Goal: Information Seeking & Learning: Learn about a topic

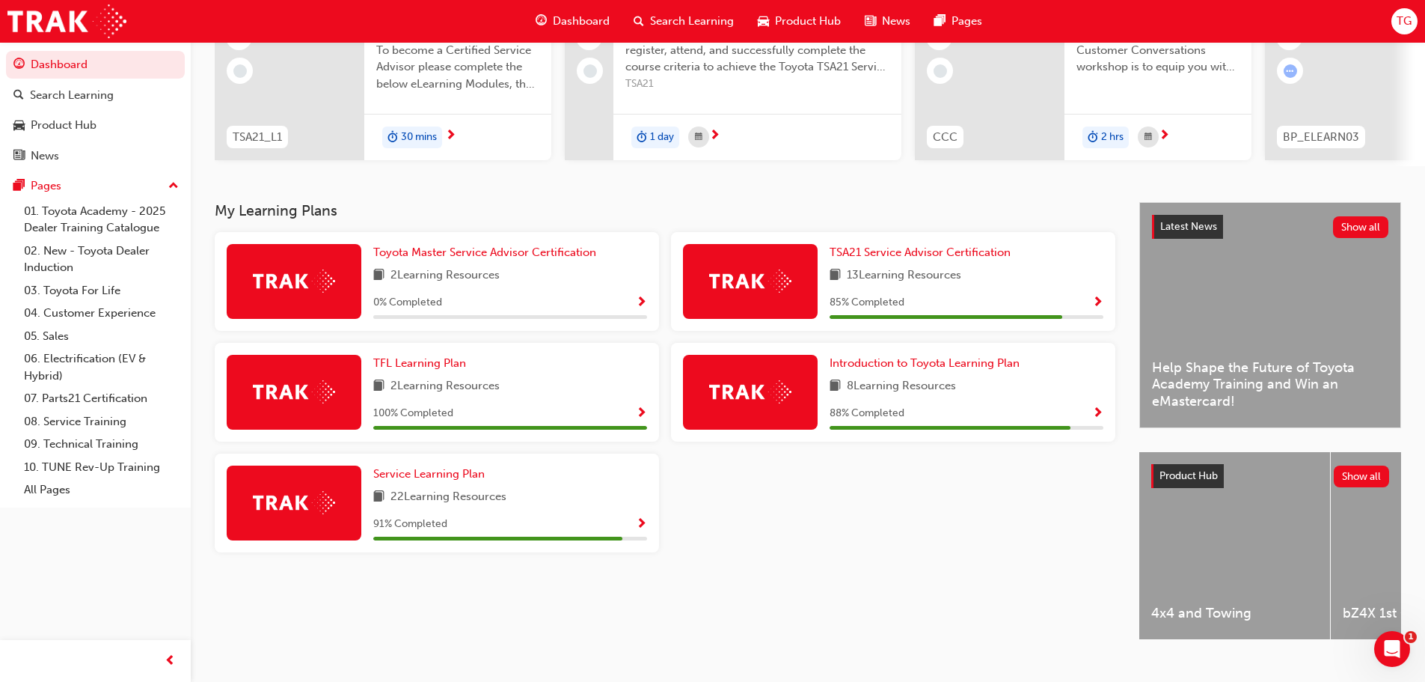
scroll to position [213, 0]
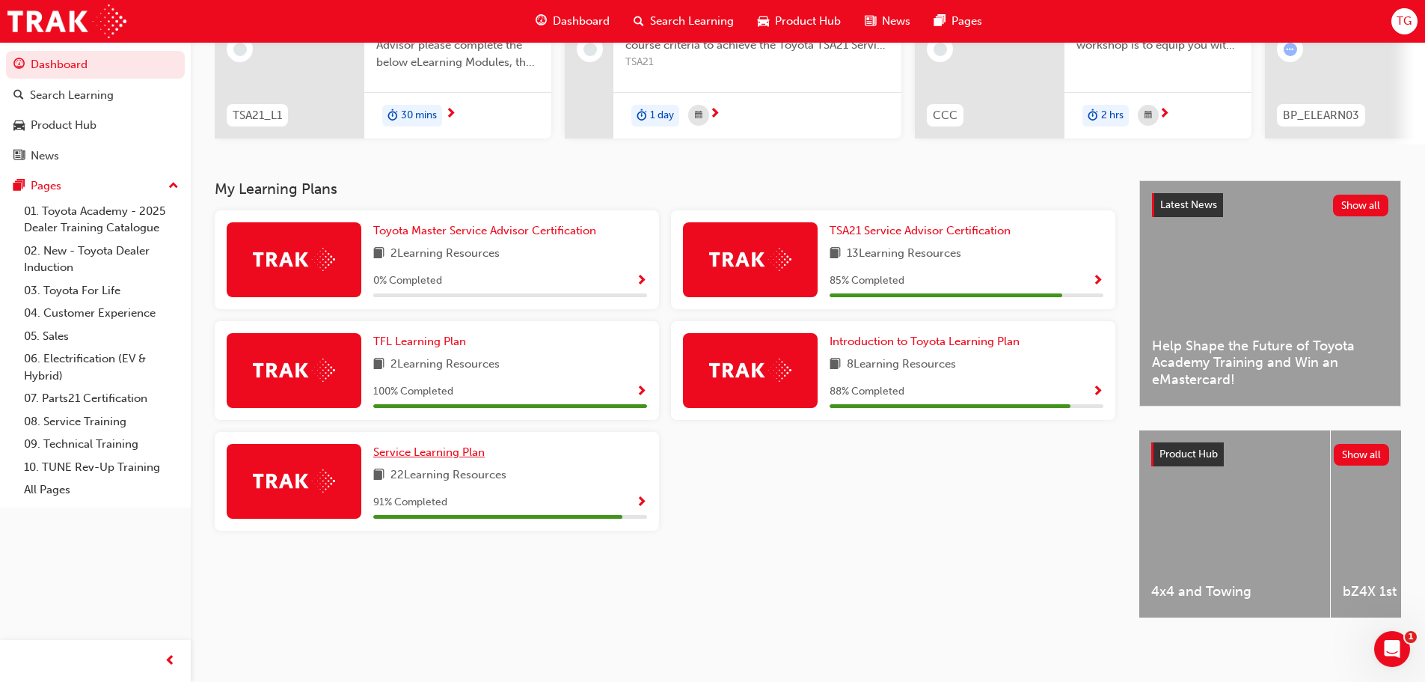
click at [421, 452] on span "Service Learning Plan" at bounding box center [428, 451] width 111 height 13
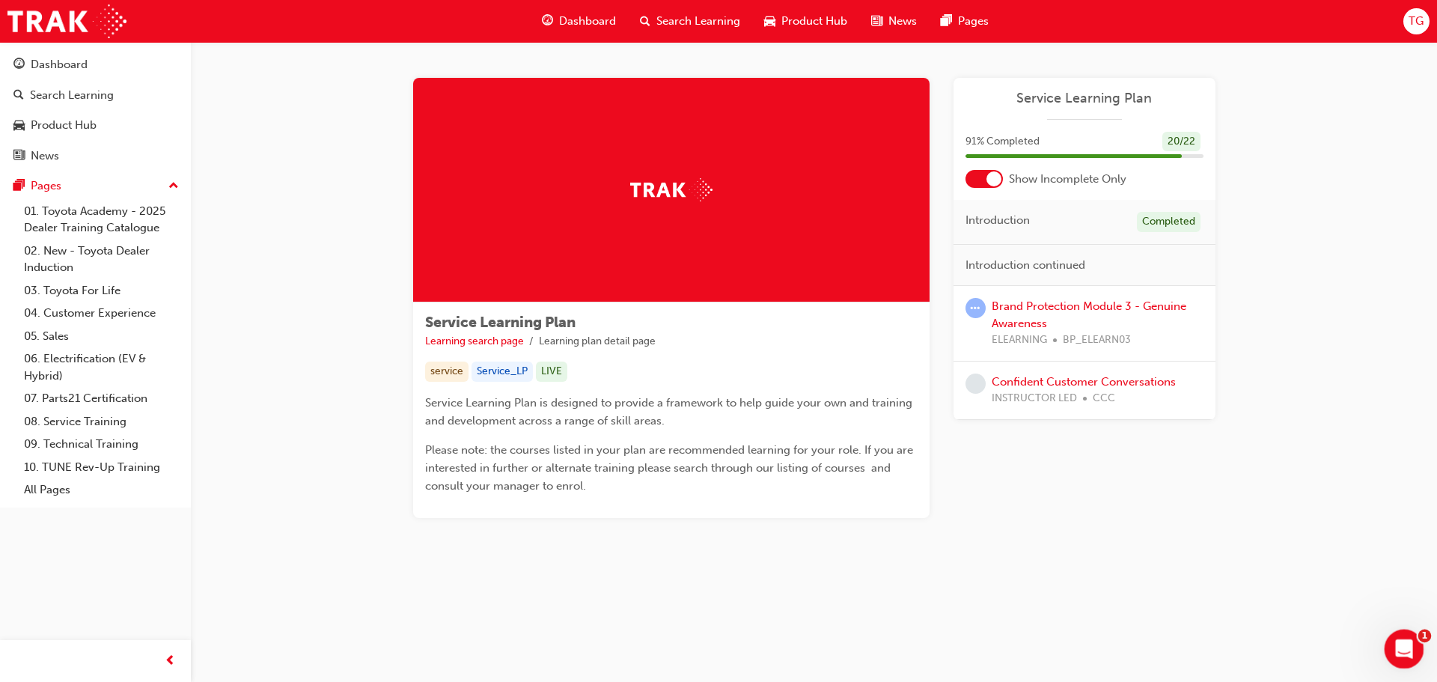
click at [1402, 659] on div "Open Intercom Messenger" at bounding box center [1401, 646] width 49 height 49
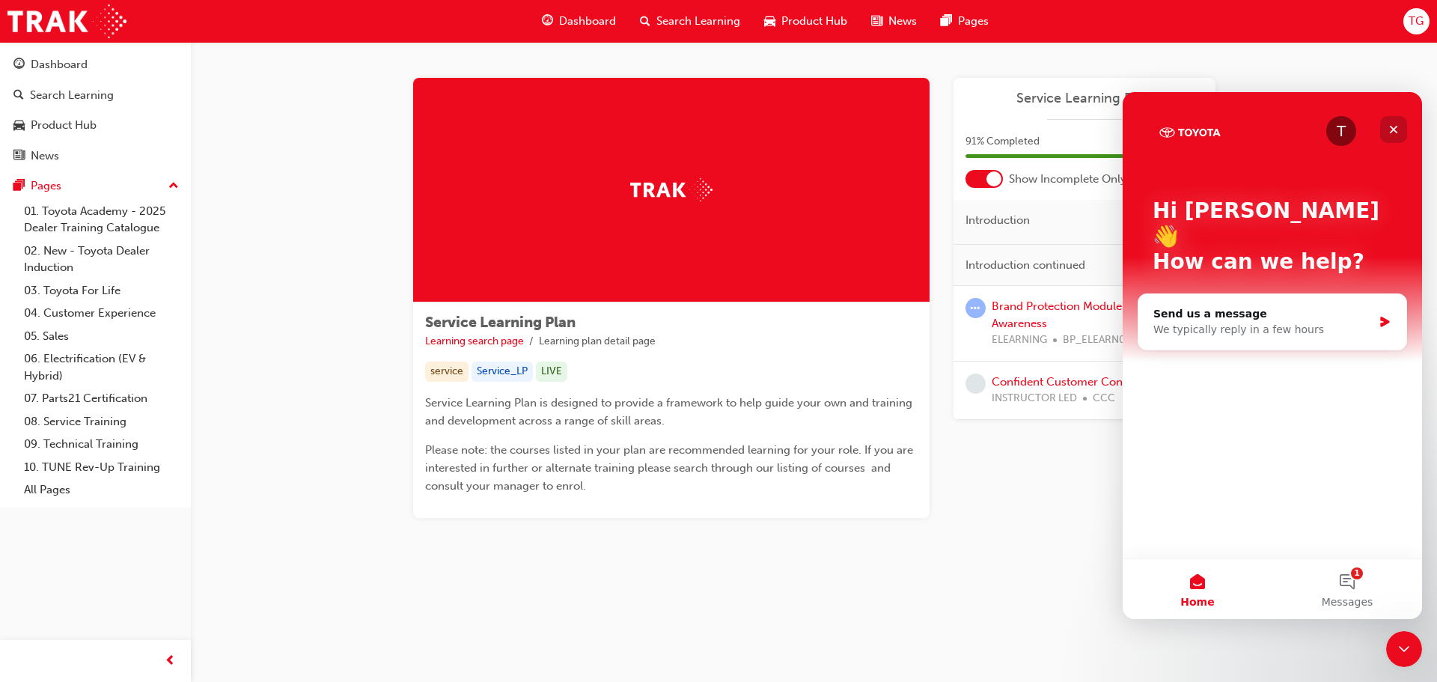
click at [1402, 122] on div "Close" at bounding box center [1393, 129] width 27 height 27
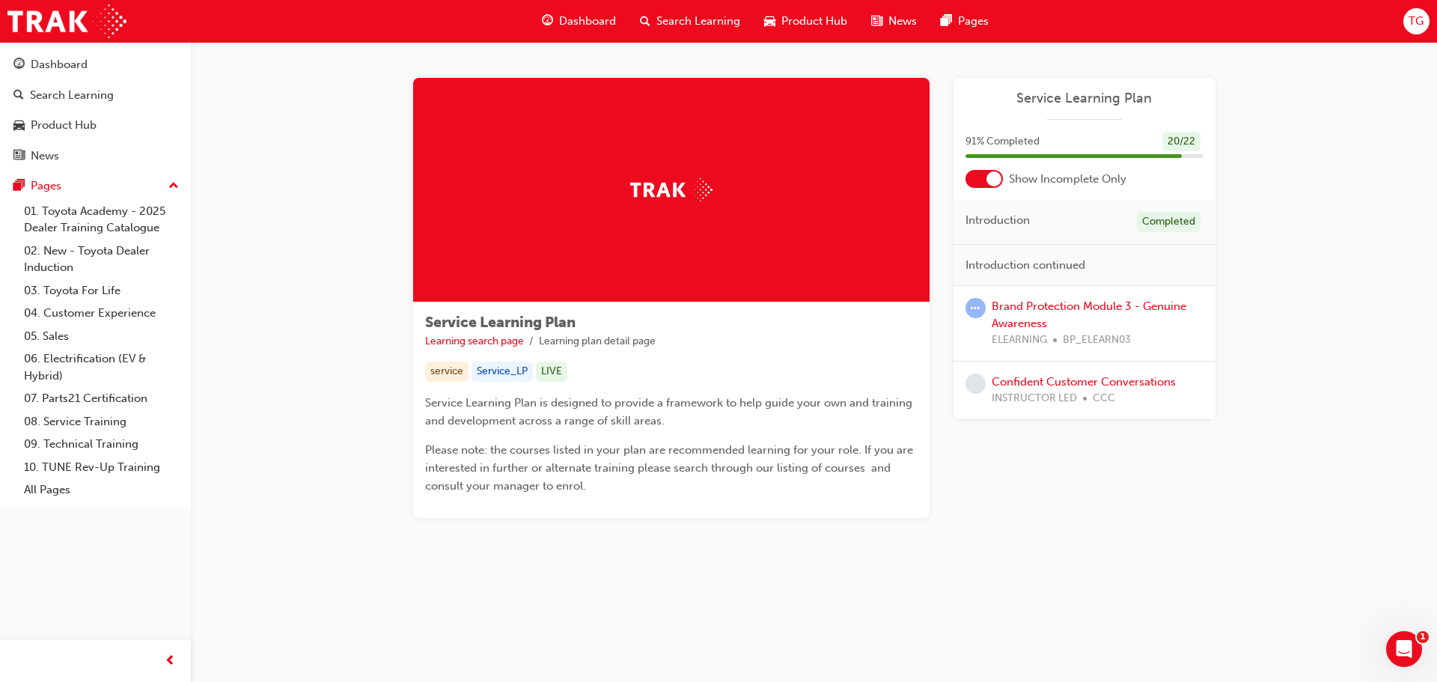
click at [1040, 314] on div "Brand Protection Module 3 - Genuine Awareness ELEARNING BP_ELEARN03" at bounding box center [1097, 323] width 212 height 51
click at [1017, 300] on link "Brand Protection Module 3 - Genuine Awareness" at bounding box center [1088, 314] width 195 height 31
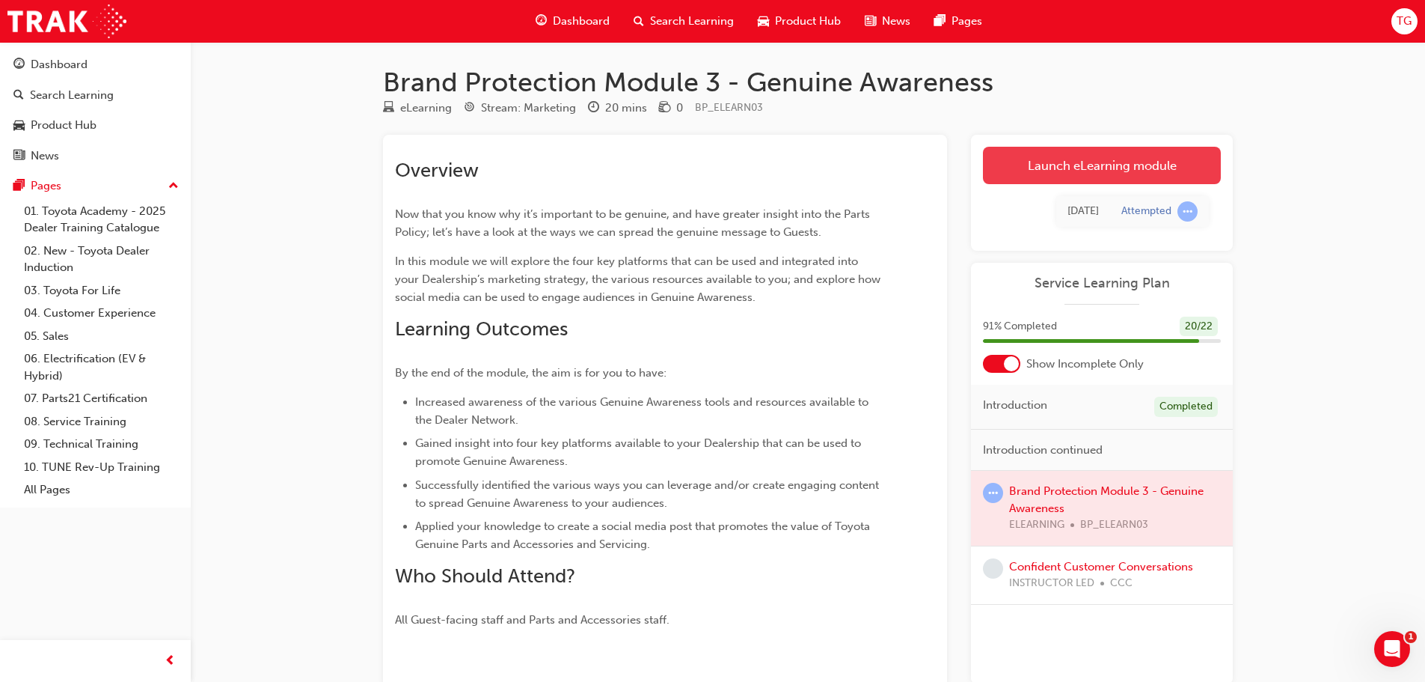
click at [1132, 170] on link "Launch eLearning module" at bounding box center [1102, 165] width 238 height 37
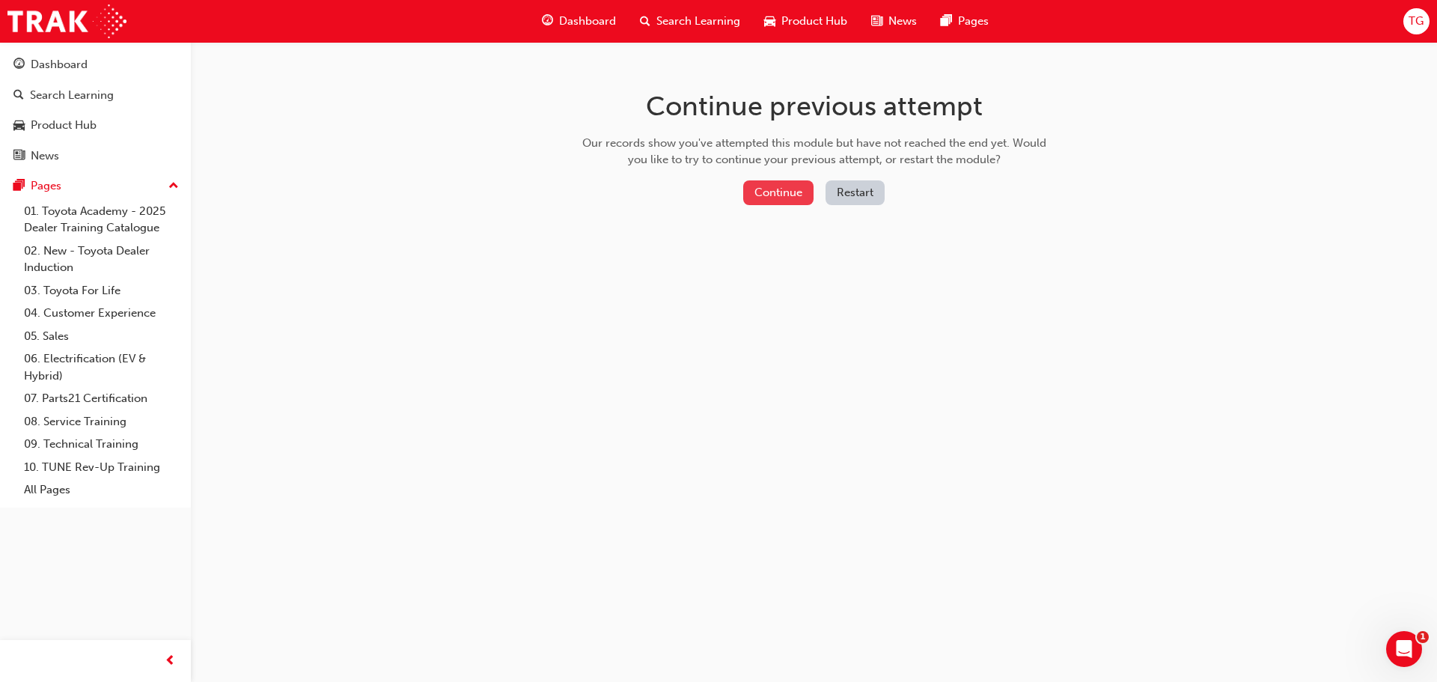
click at [773, 187] on button "Continue" at bounding box center [778, 192] width 70 height 25
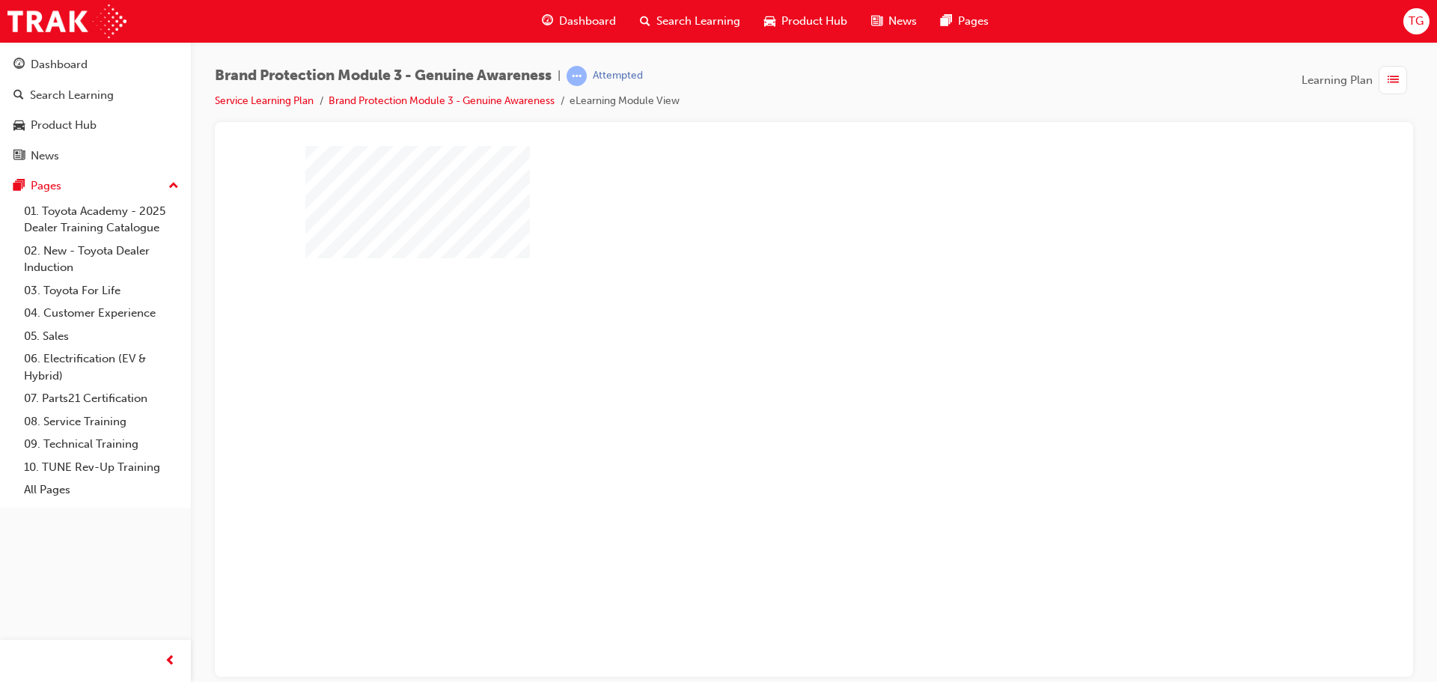
click at [771, 367] on div "play" at bounding box center [771, 367] width 0 height 0
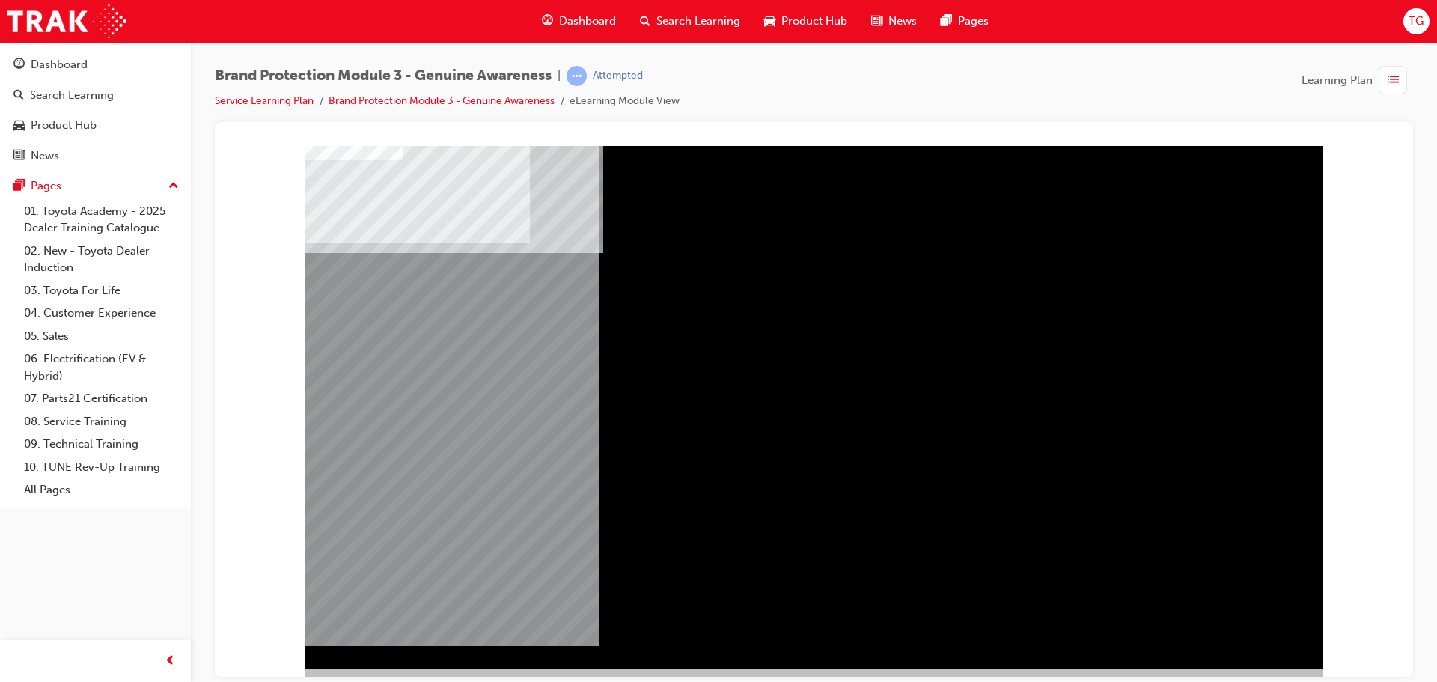
scroll to position [31, 0]
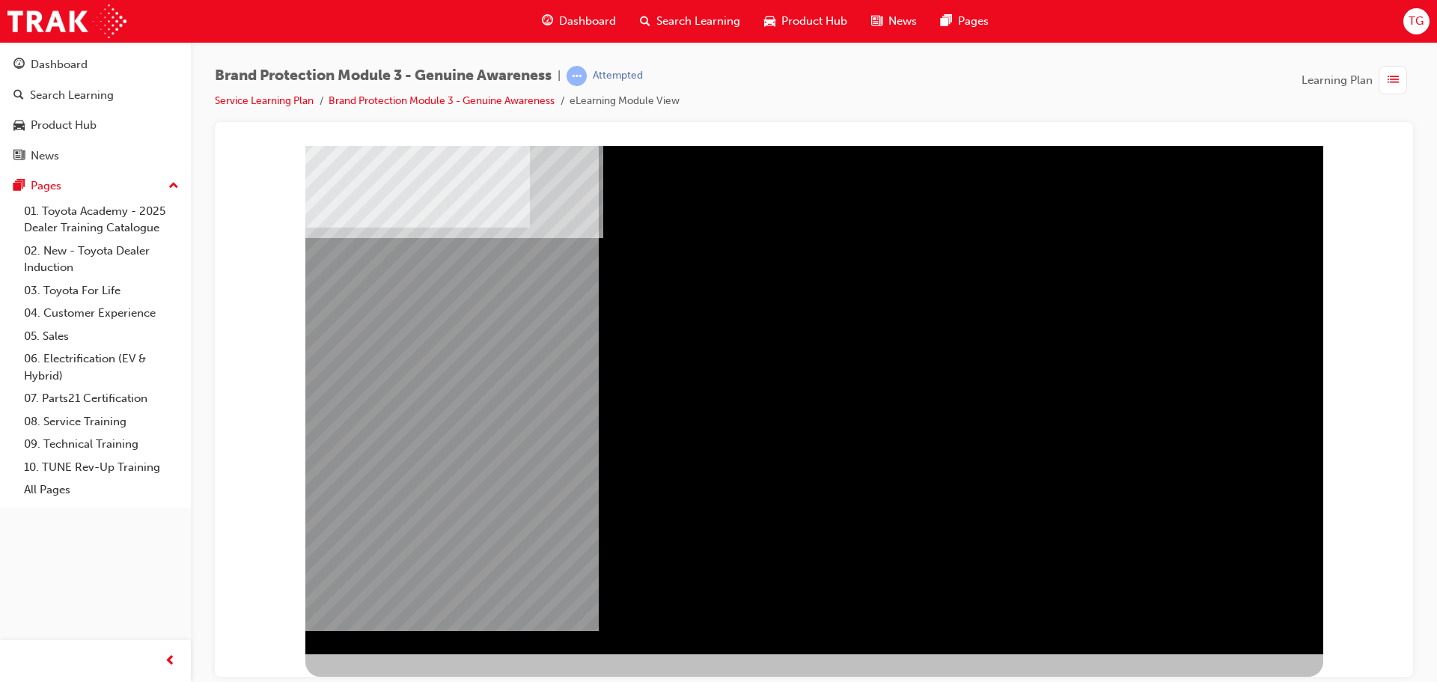
click at [400, 680] on div "NEXT Trigger this button to go to the next slide" at bounding box center [352, 693] width 94 height 27
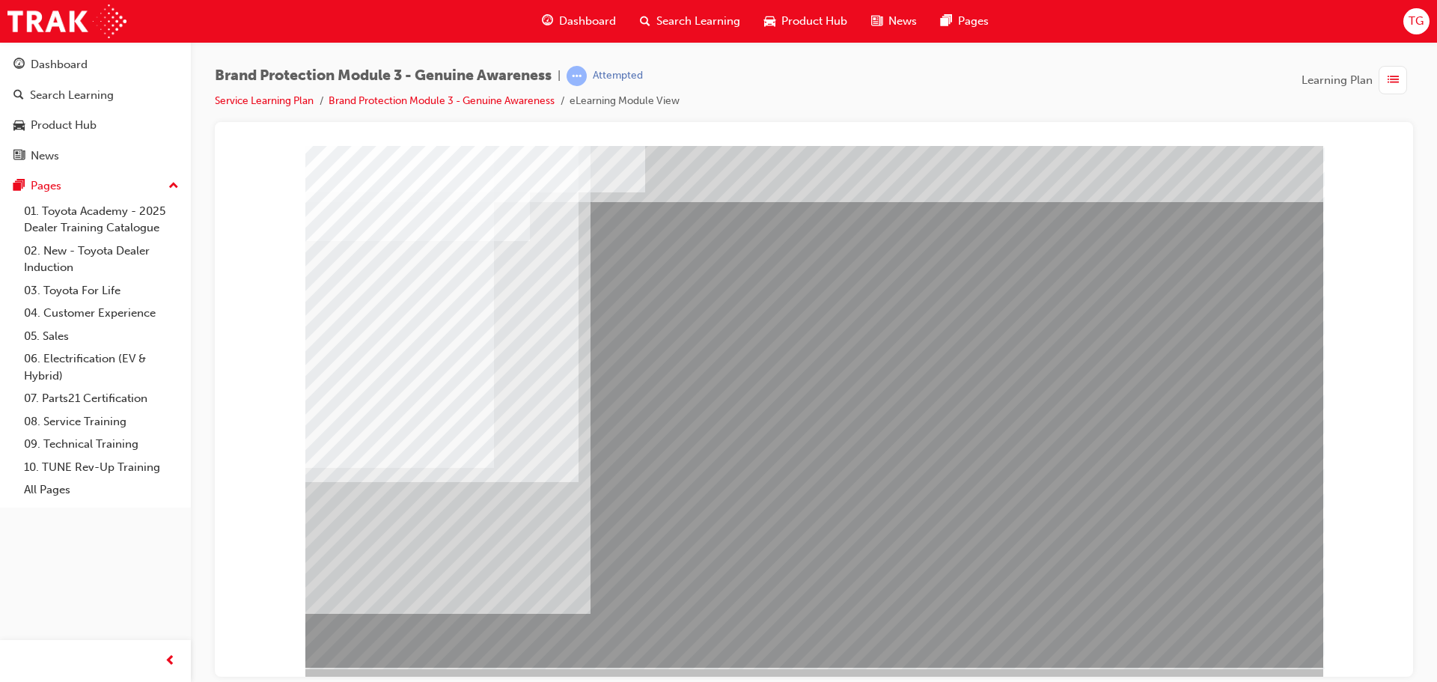
scroll to position [31, 0]
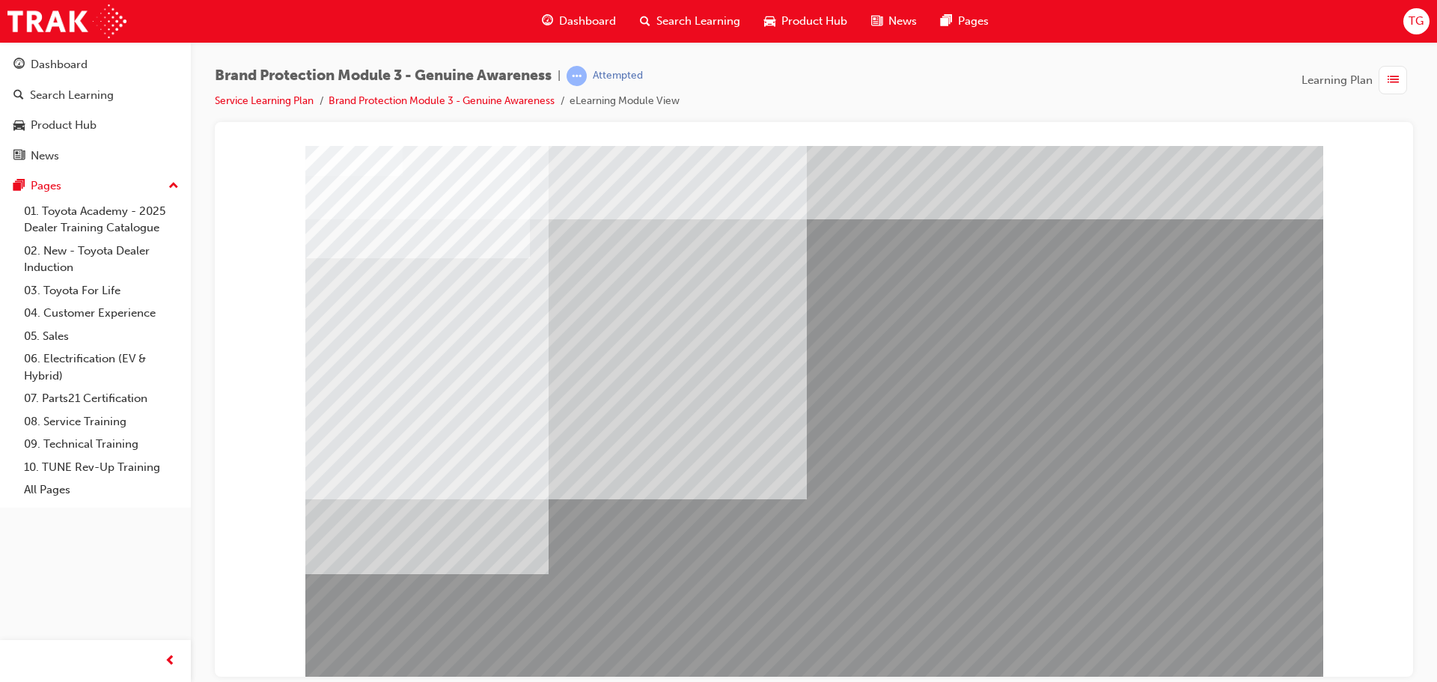
scroll to position [31, 0]
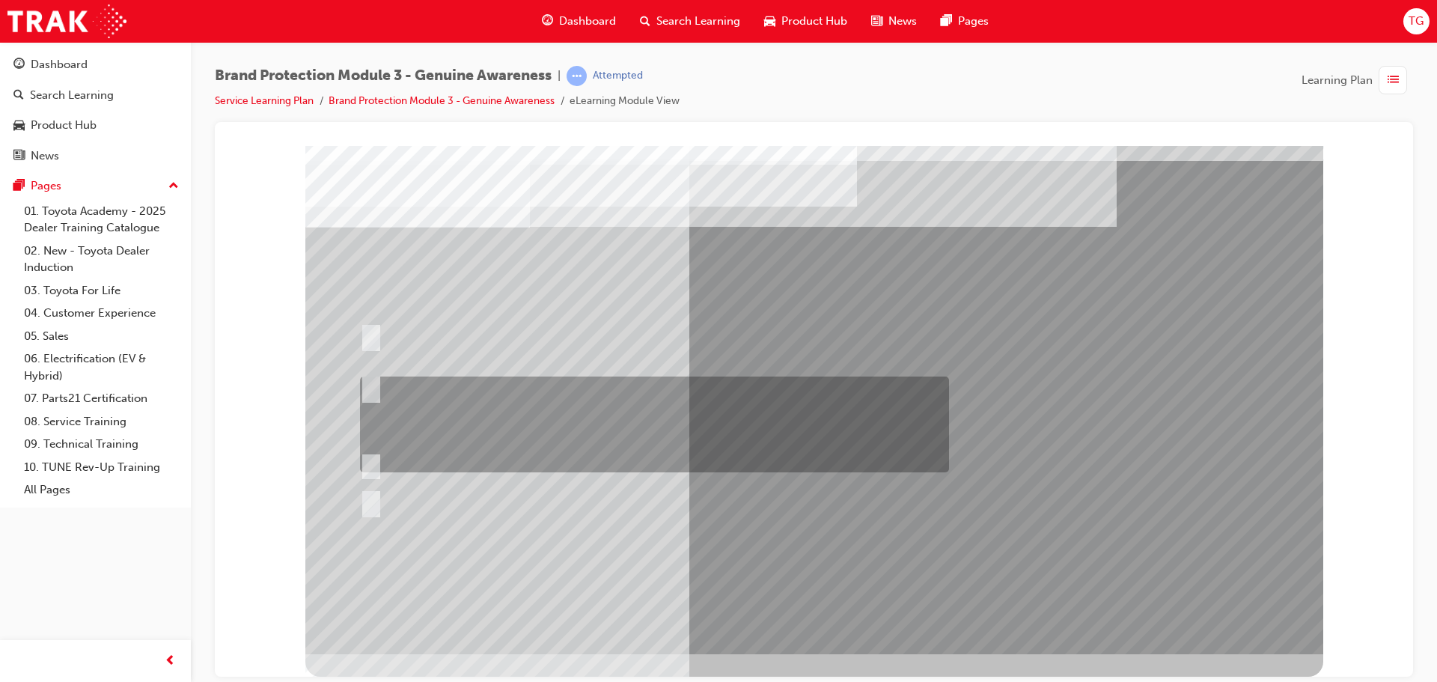
click at [505, 420] on div at bounding box center [650, 424] width 589 height 96
radio input "true"
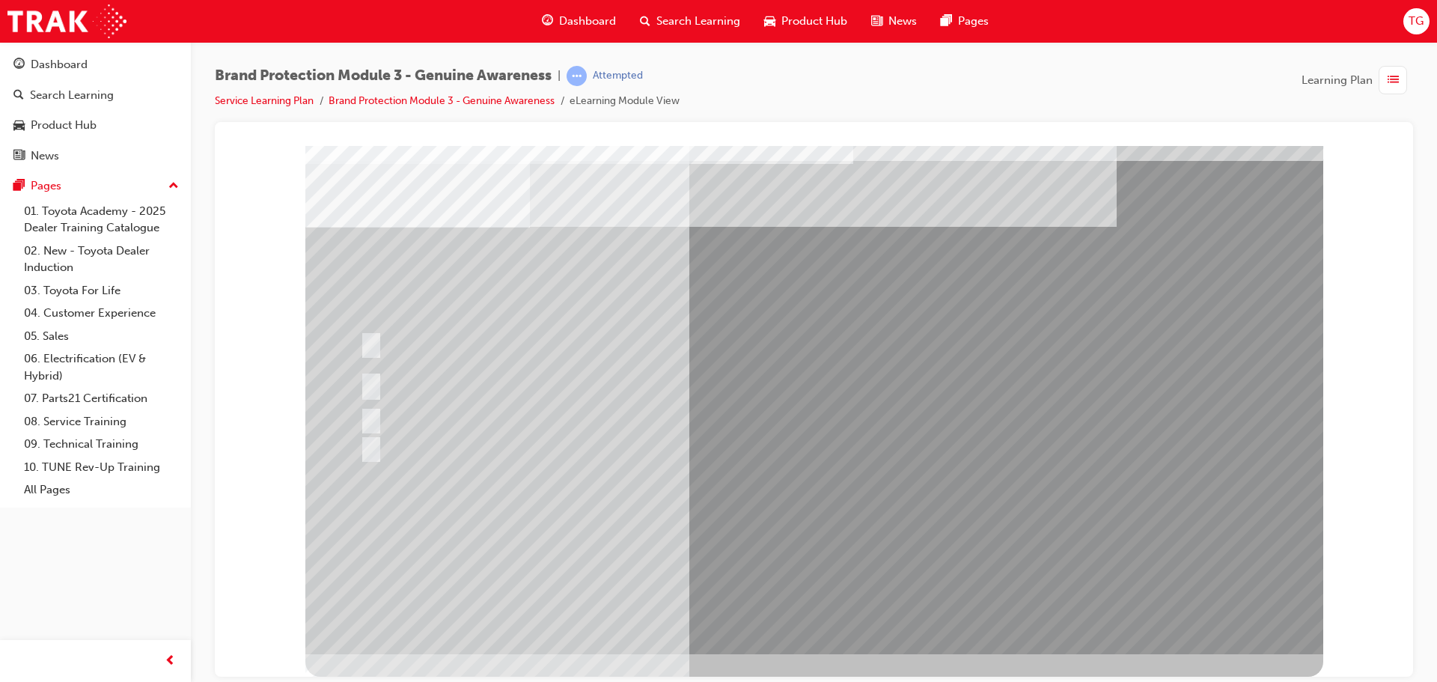
scroll to position [0, 0]
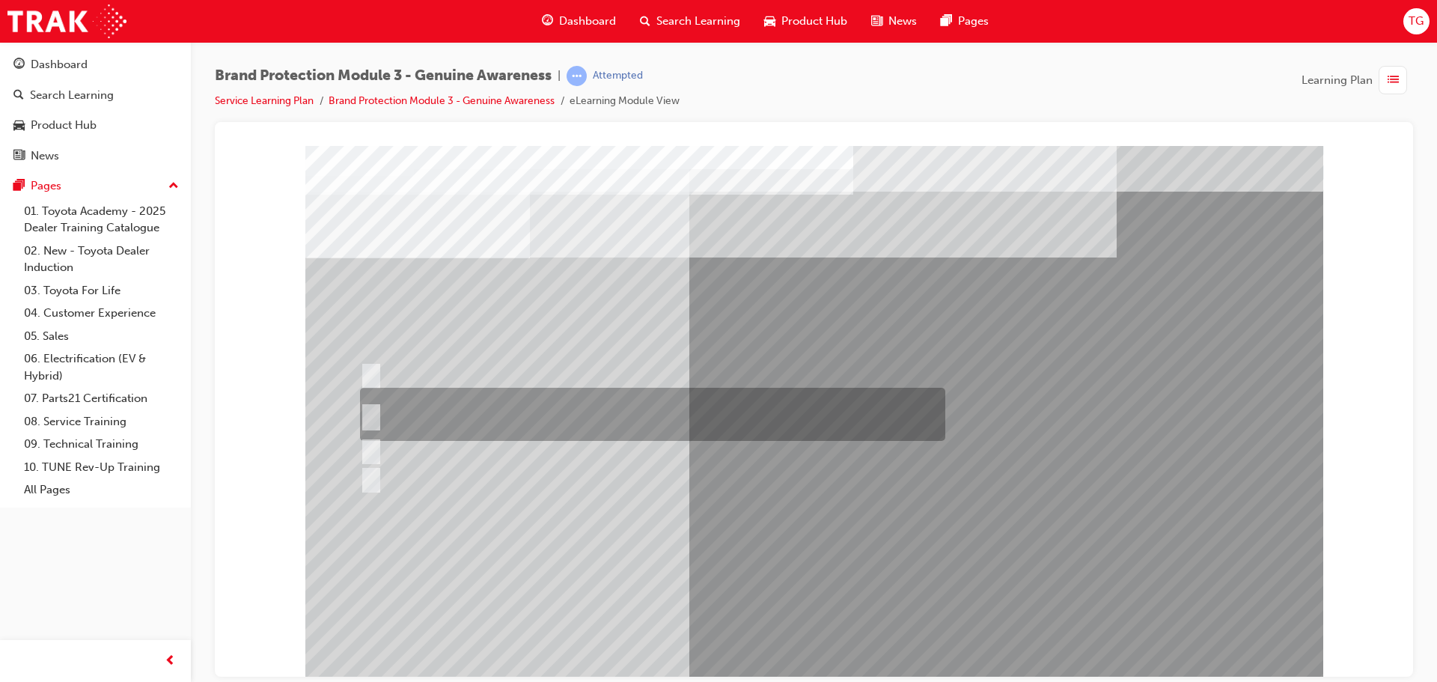
click at [557, 409] on div at bounding box center [648, 414] width 585 height 53
radio input "true"
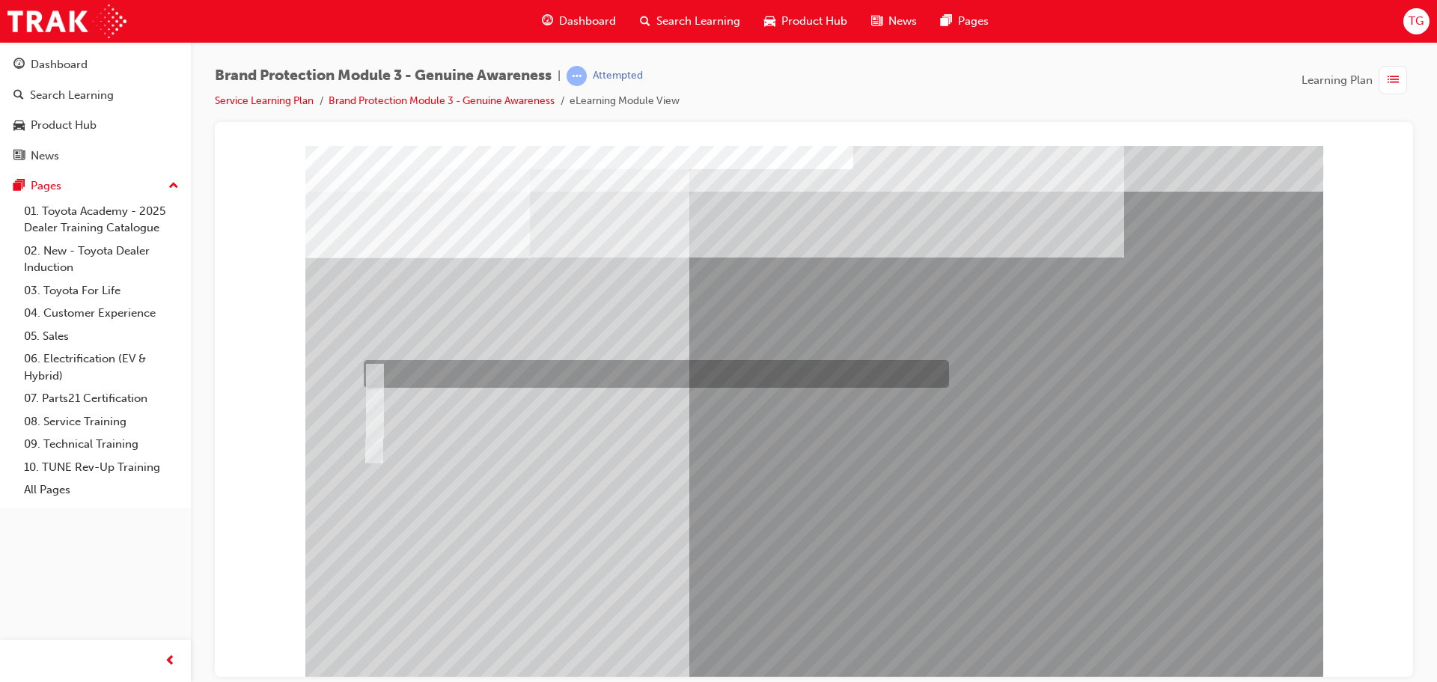
click at [387, 370] on div at bounding box center [652, 374] width 585 height 28
radio input "true"
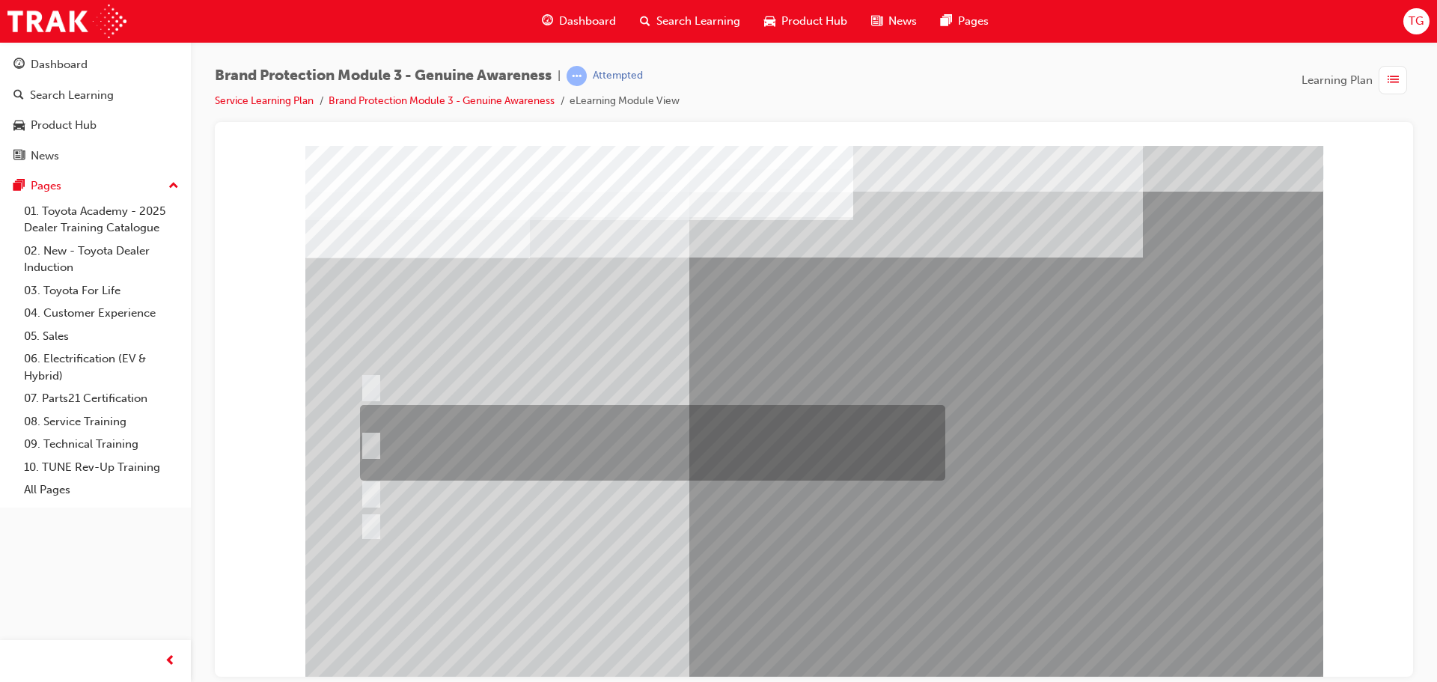
click at [629, 437] on div at bounding box center [648, 443] width 585 height 76
radio input "true"
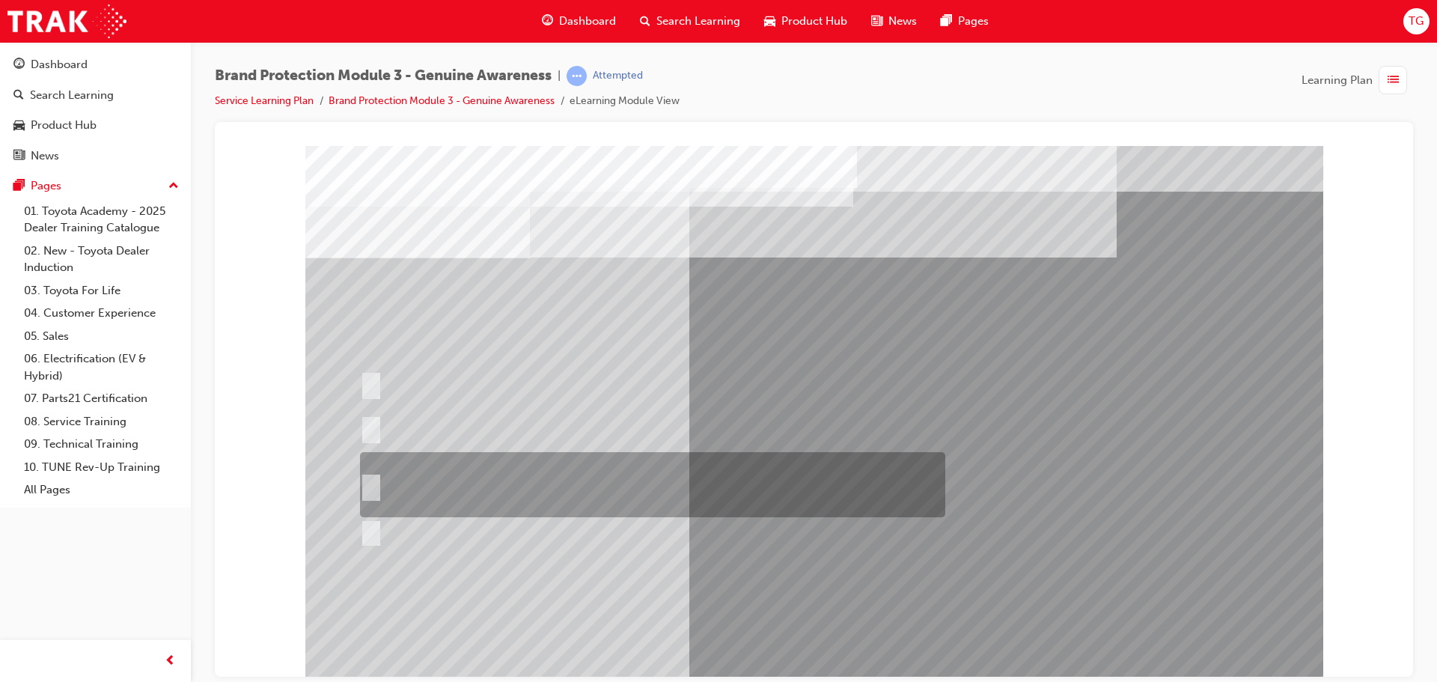
click at [427, 465] on div at bounding box center [648, 484] width 585 height 65
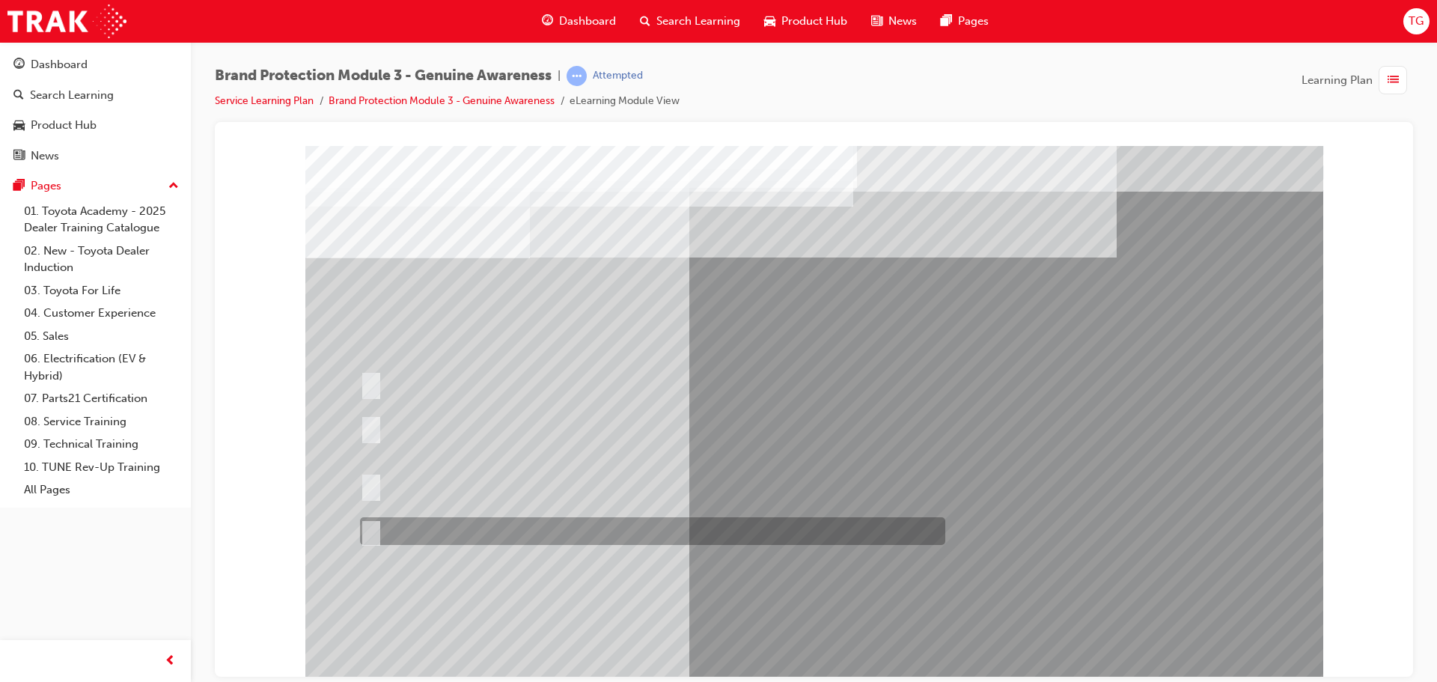
click at [470, 530] on div at bounding box center [648, 531] width 585 height 28
radio input "false"
radio input "true"
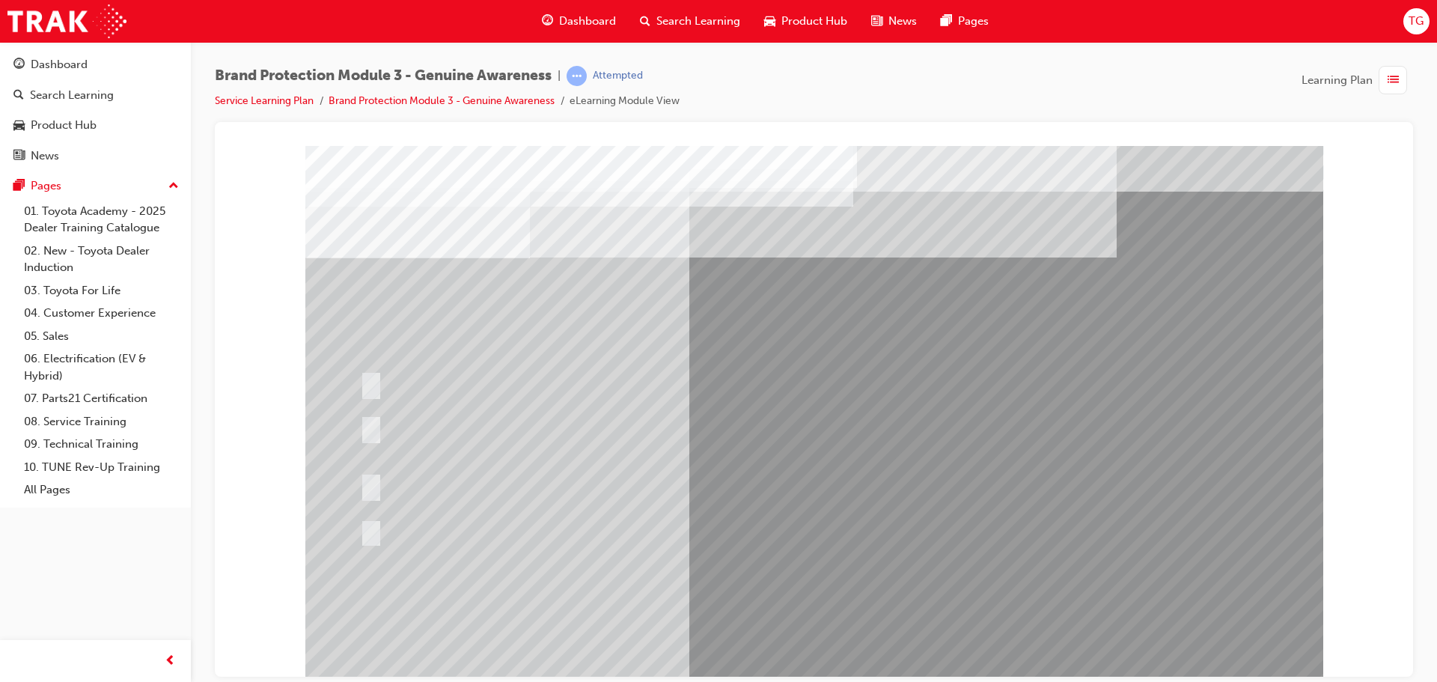
drag, startPoint x: 781, startPoint y: 643, endPoint x: 771, endPoint y: 652, distance: 13.2
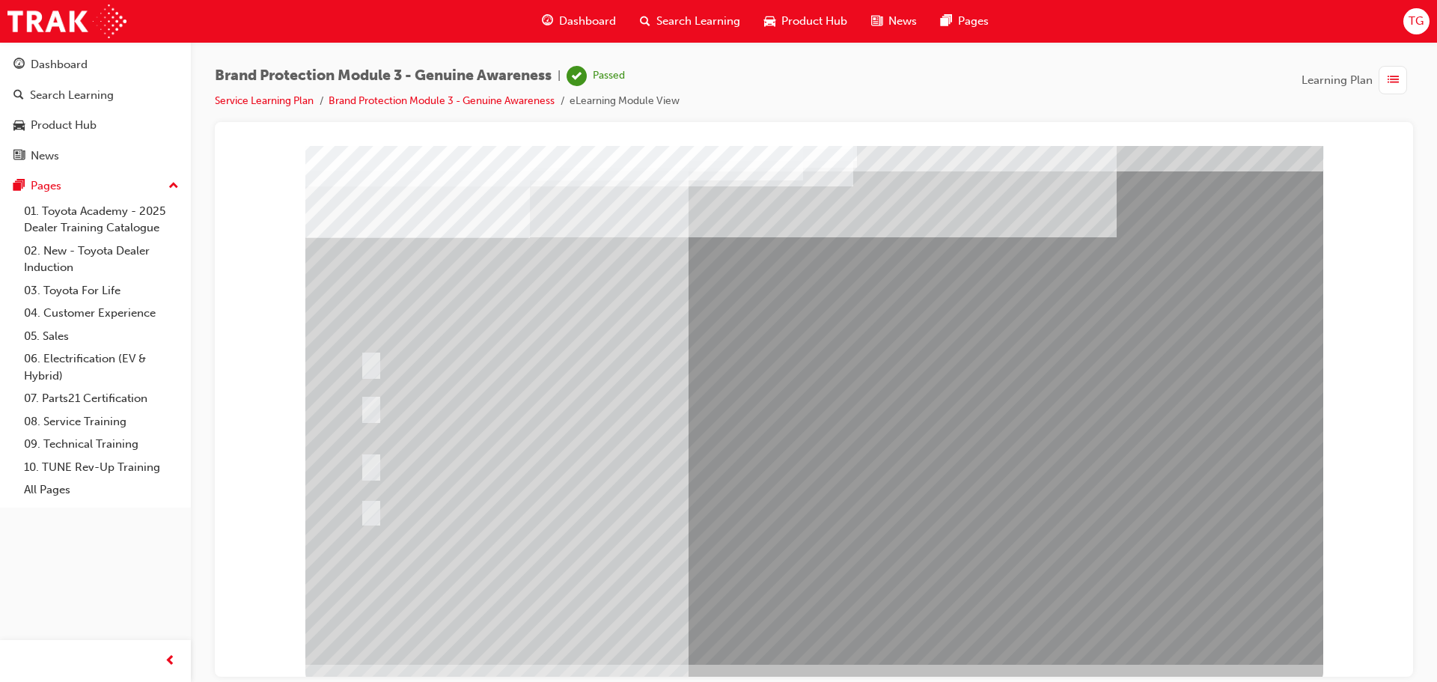
scroll to position [31, 0]
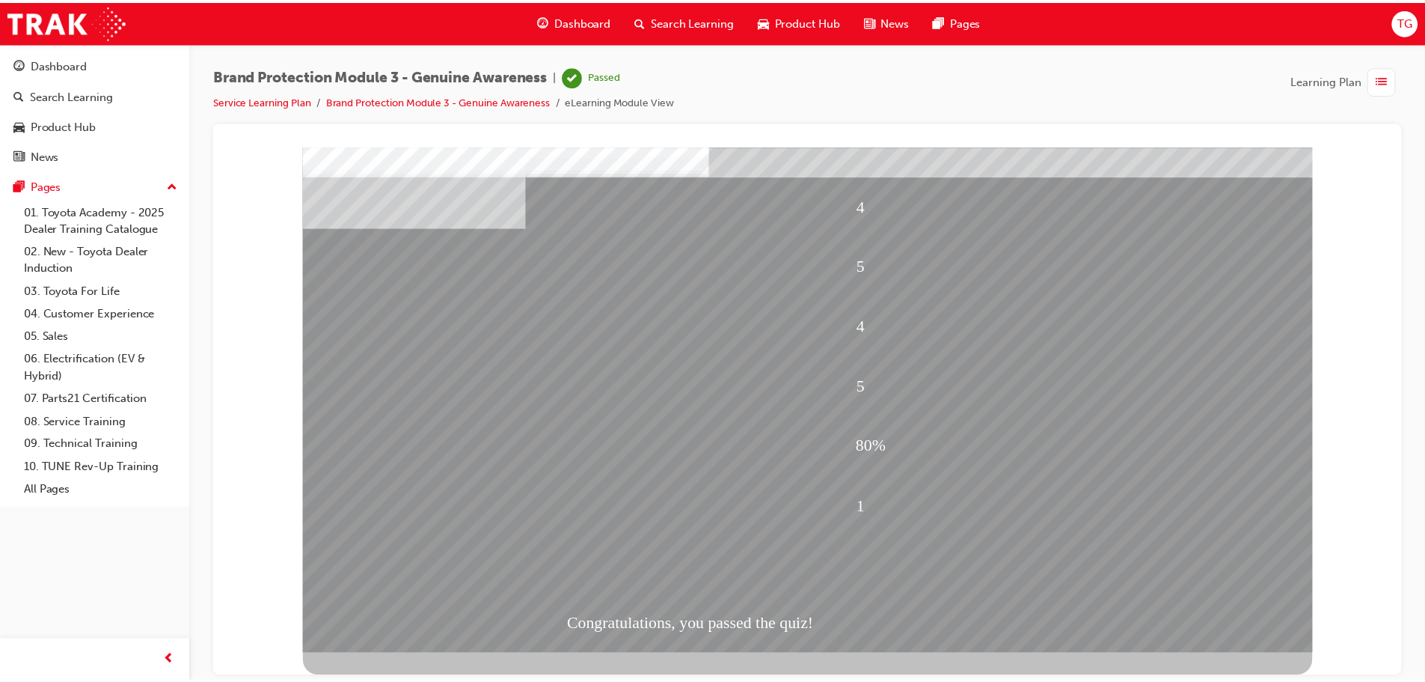
scroll to position [0, 0]
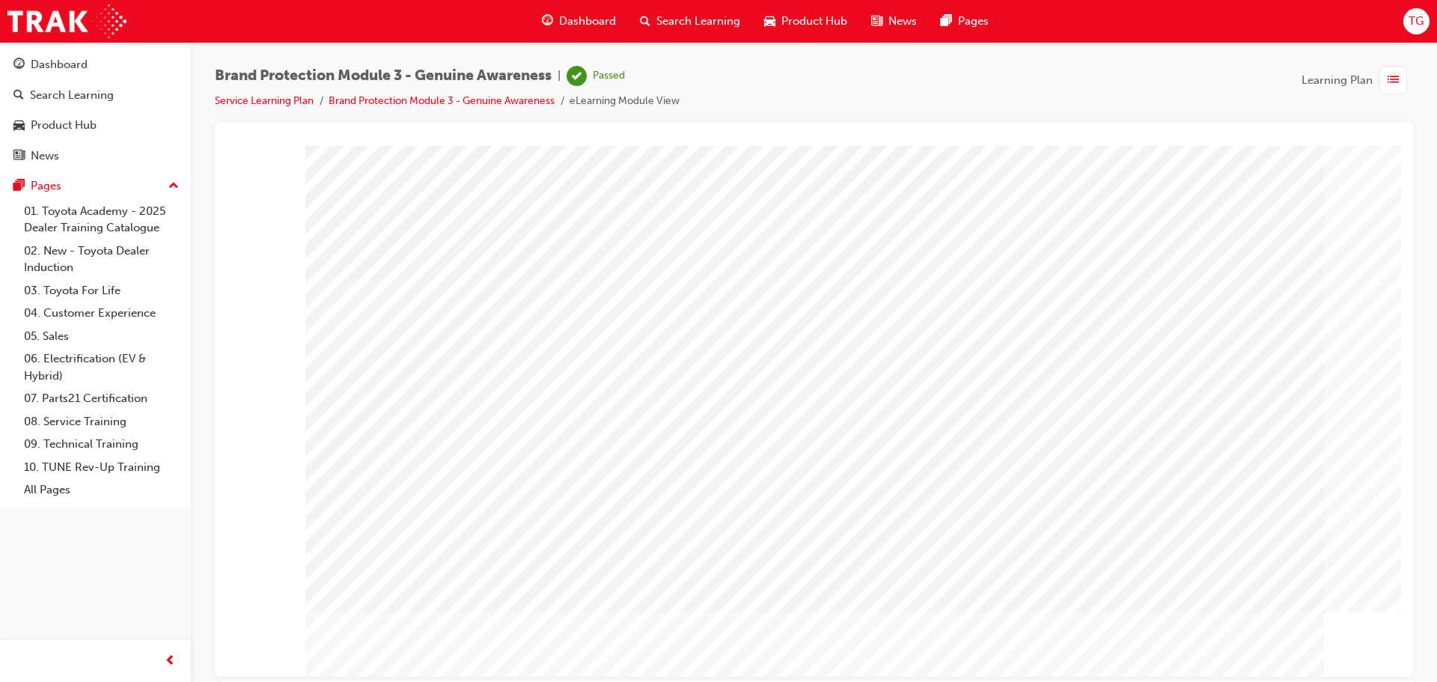
click at [1396, 73] on span "list-icon" at bounding box center [1392, 80] width 11 height 19
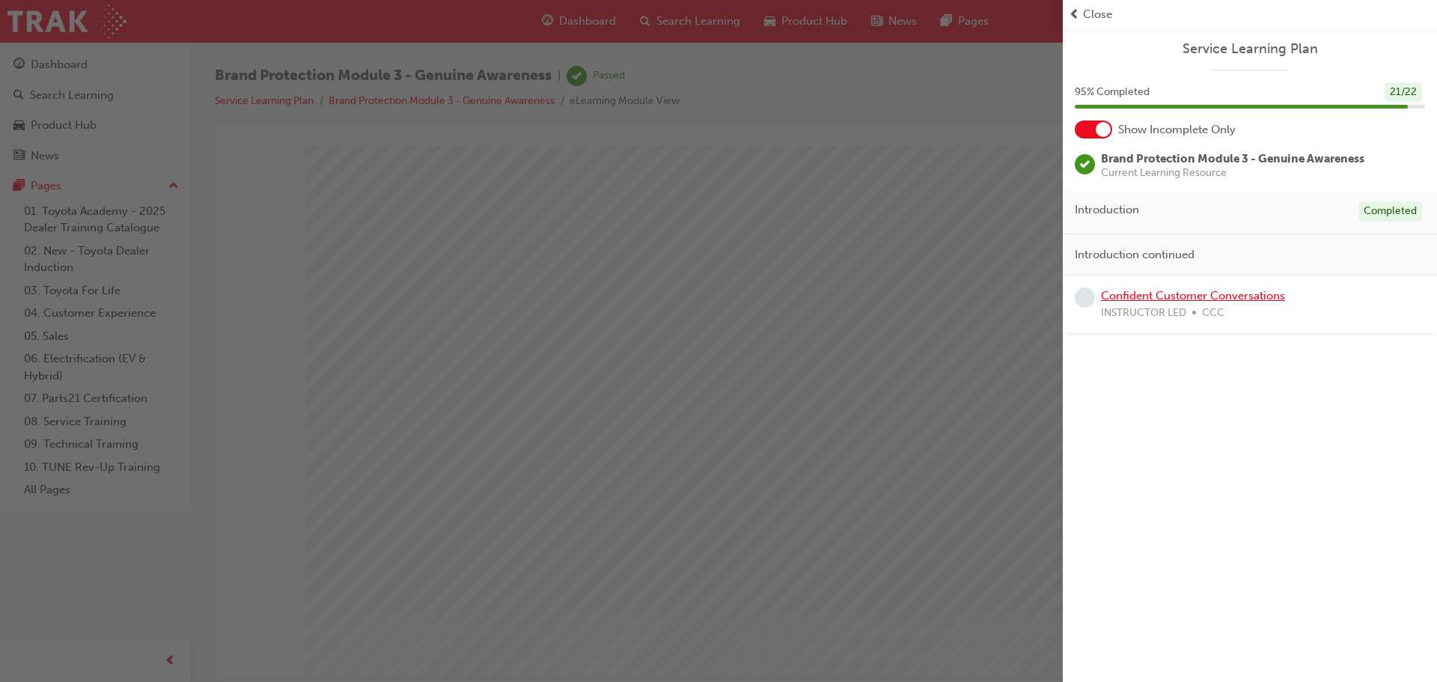
click at [1192, 295] on link "Confident Customer Conversations" at bounding box center [1193, 295] width 184 height 13
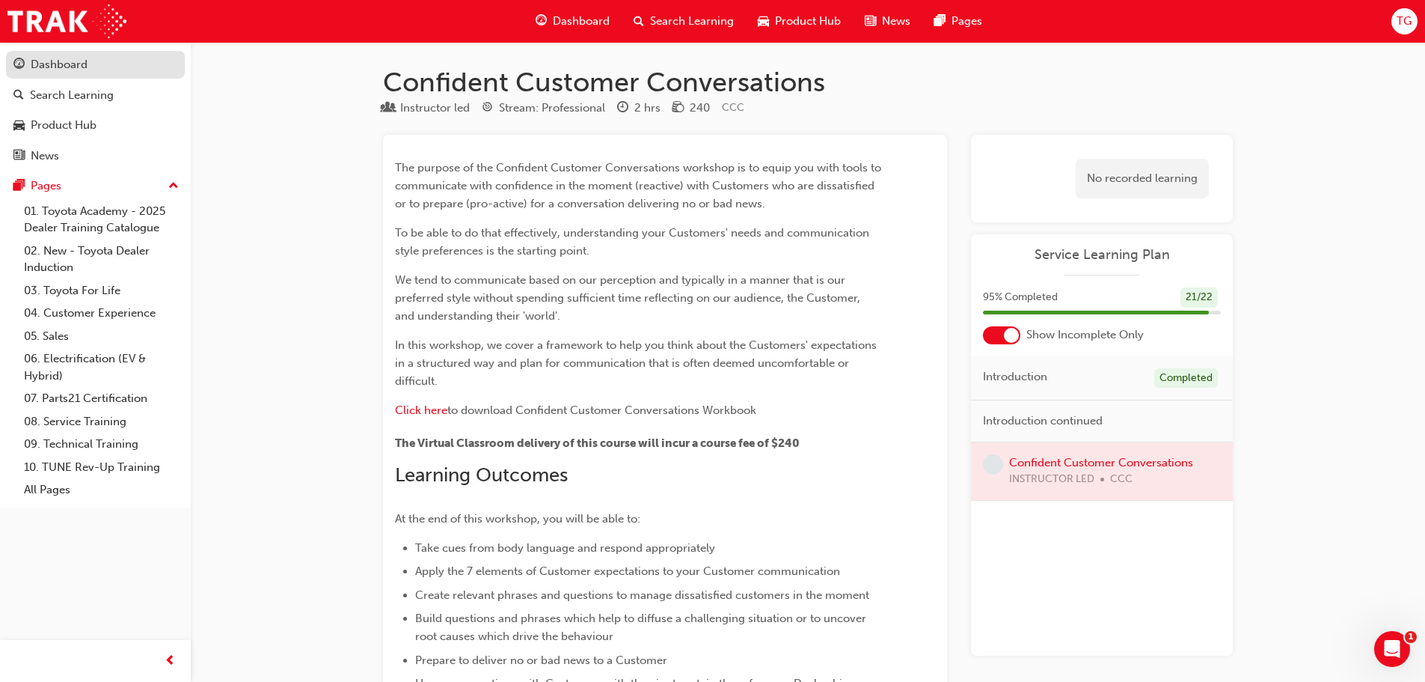
click at [74, 67] on div "Dashboard" at bounding box center [59, 64] width 57 height 17
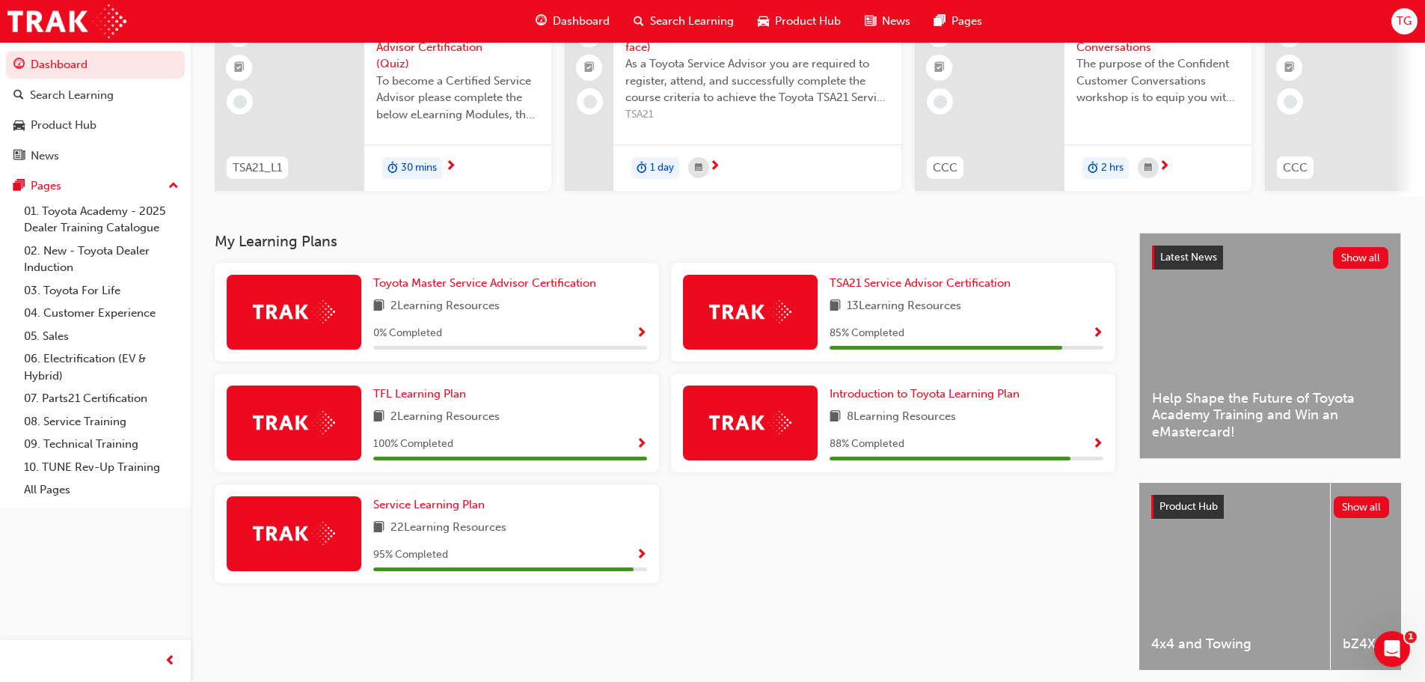
scroll to position [150, 0]
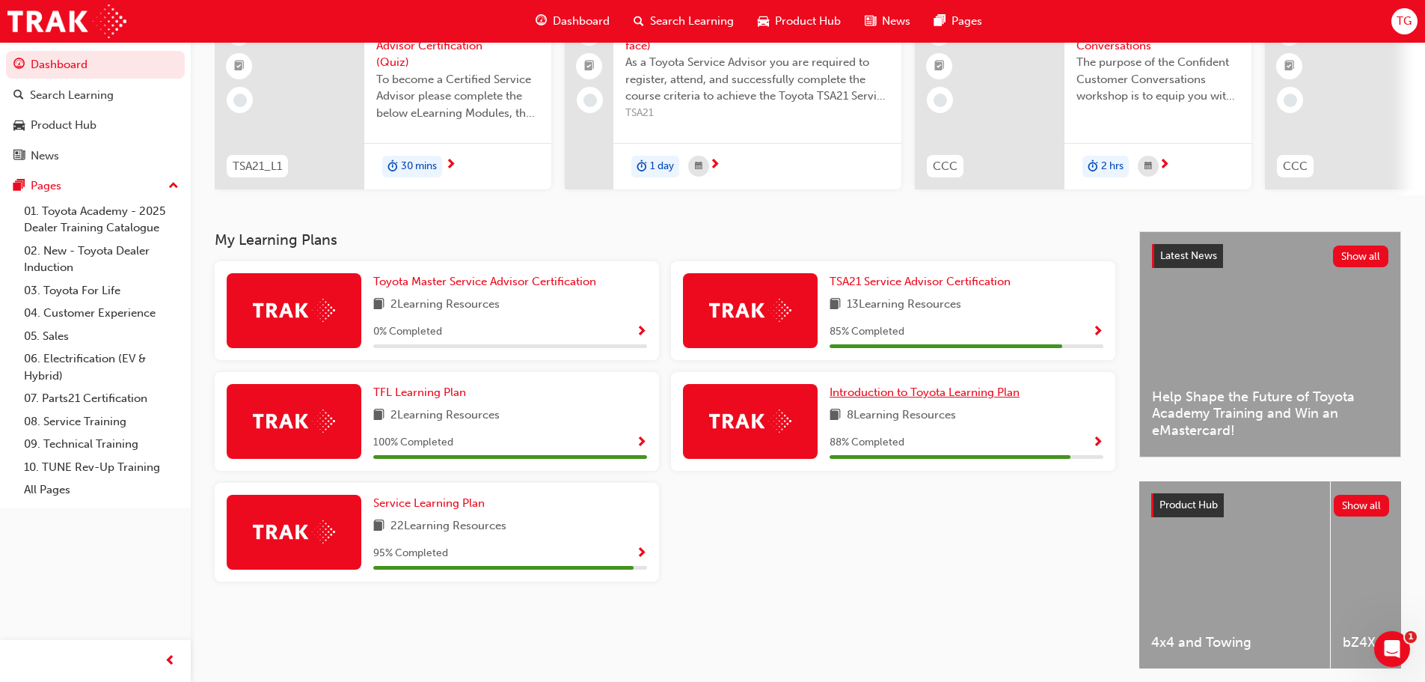
click at [931, 397] on span "Introduction to Toyota Learning Plan" at bounding box center [925, 391] width 190 height 13
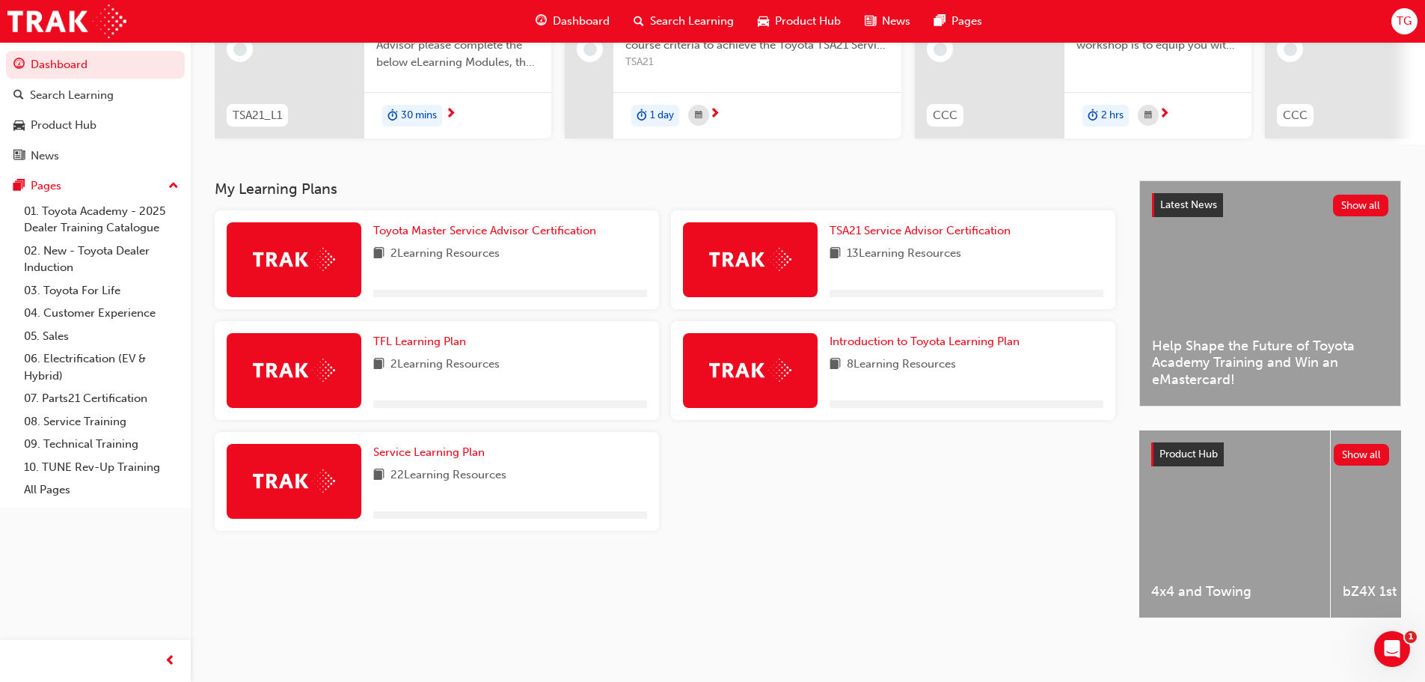
scroll to position [213, 0]
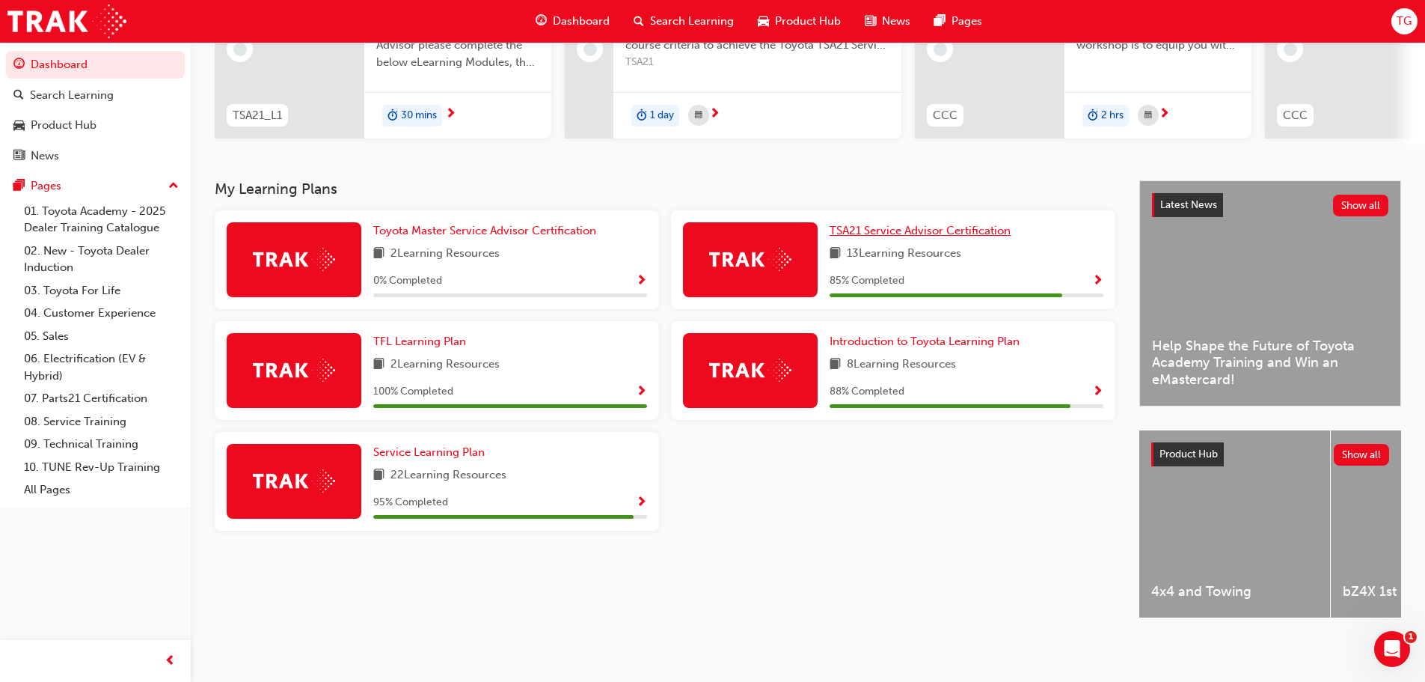
click at [904, 224] on span "TSA21 Service Advisor Certification" at bounding box center [920, 230] width 181 height 13
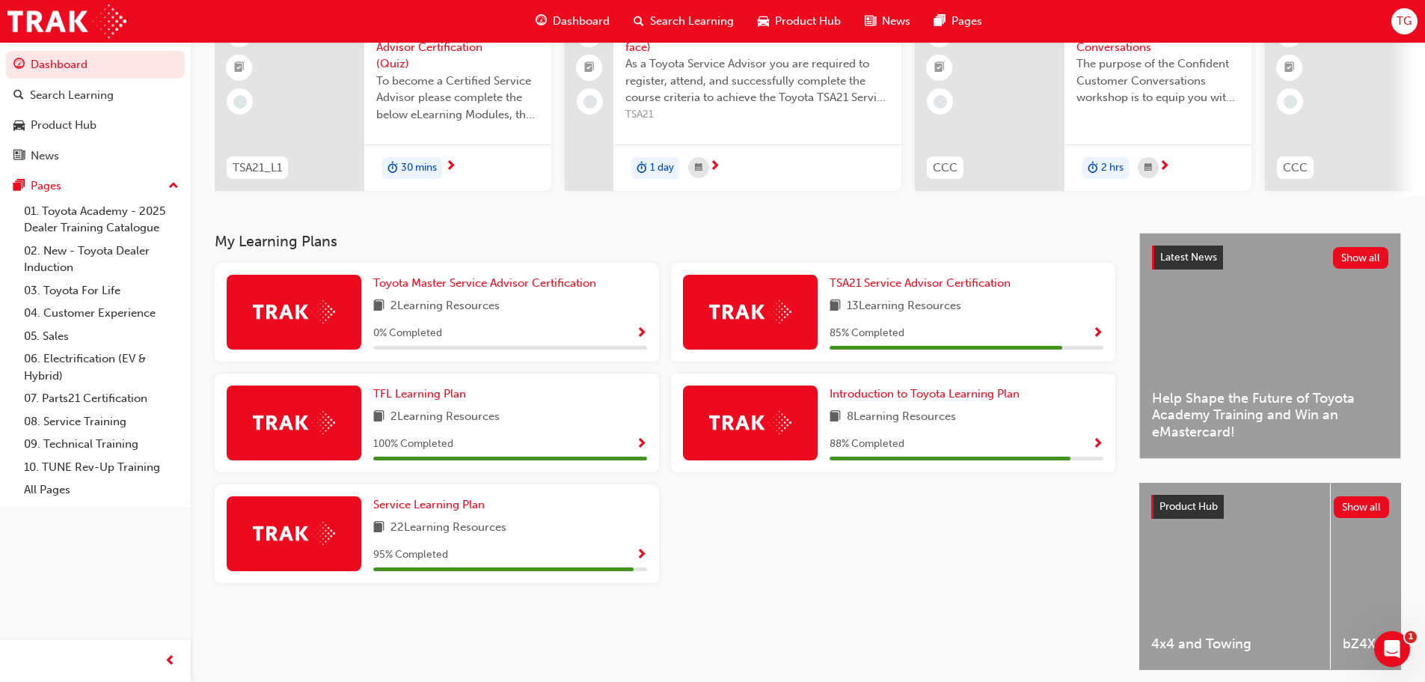
scroll to position [150, 0]
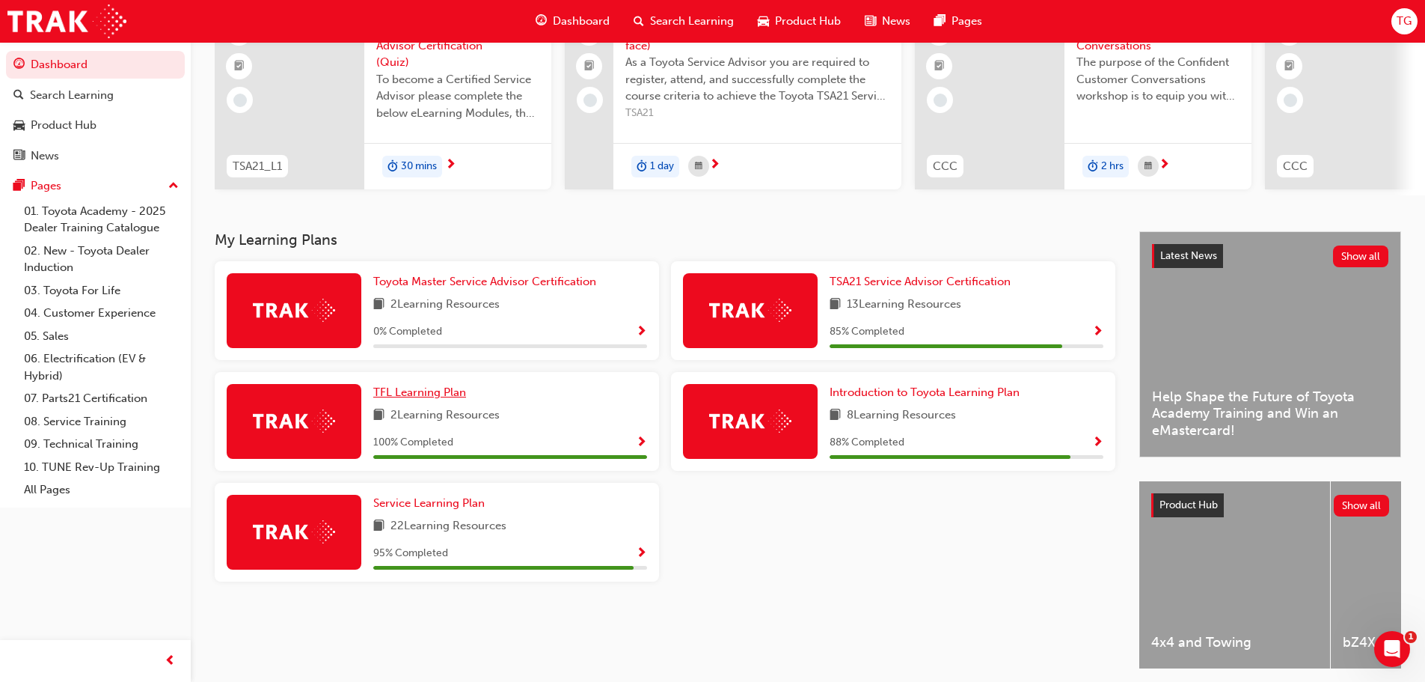
click at [429, 399] on span "TFL Learning Plan" at bounding box center [419, 391] width 93 height 13
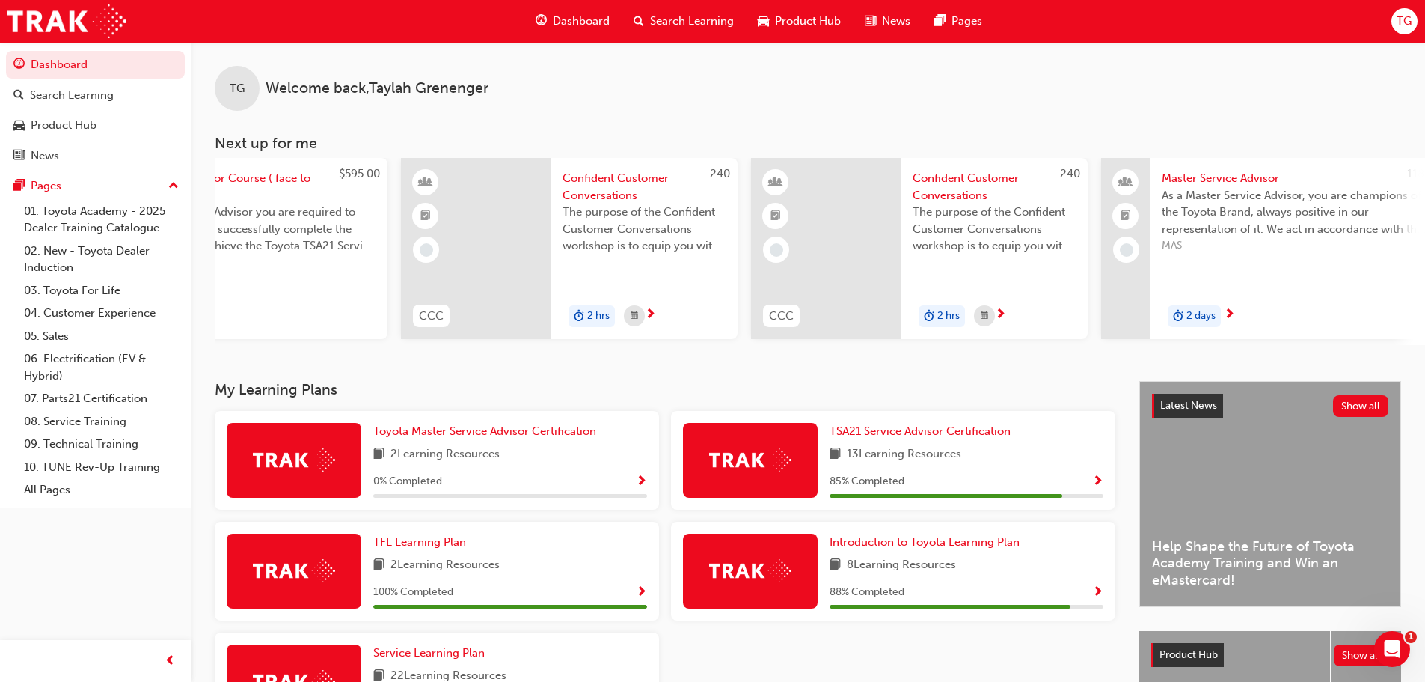
scroll to position [0, 888]
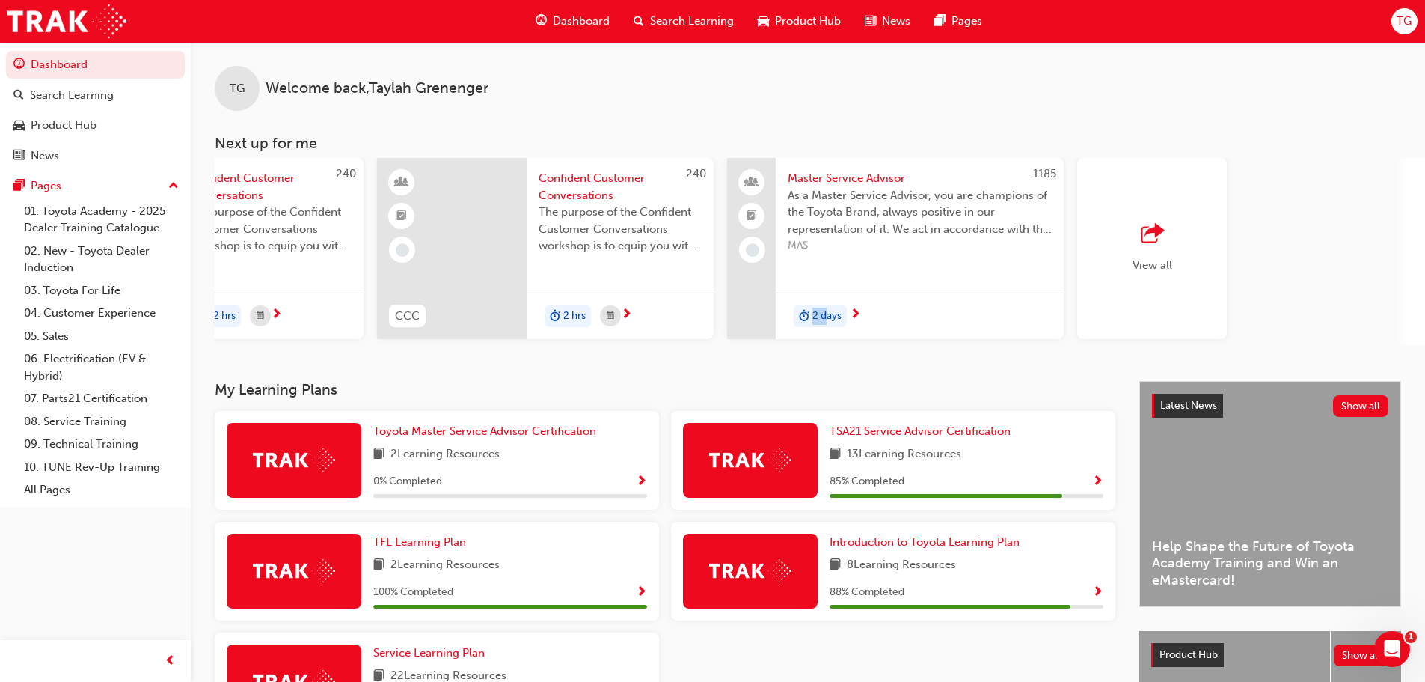
drag, startPoint x: 829, startPoint y: 343, endPoint x: 780, endPoint y: 343, distance: 48.6
click at [780, 343] on div "1185 Master Service Advisor As a Master Service Advisor, you are champions of t…" at bounding box center [895, 251] width 337 height 187
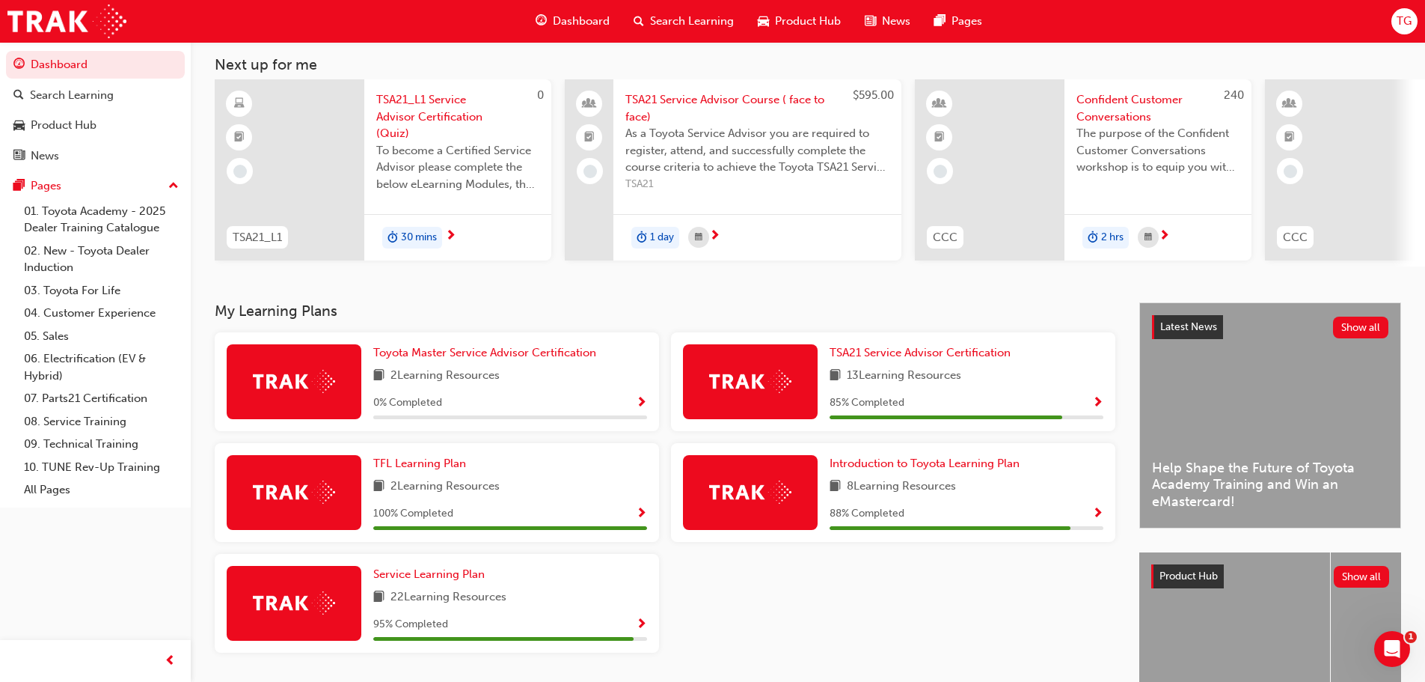
scroll to position [213, 0]
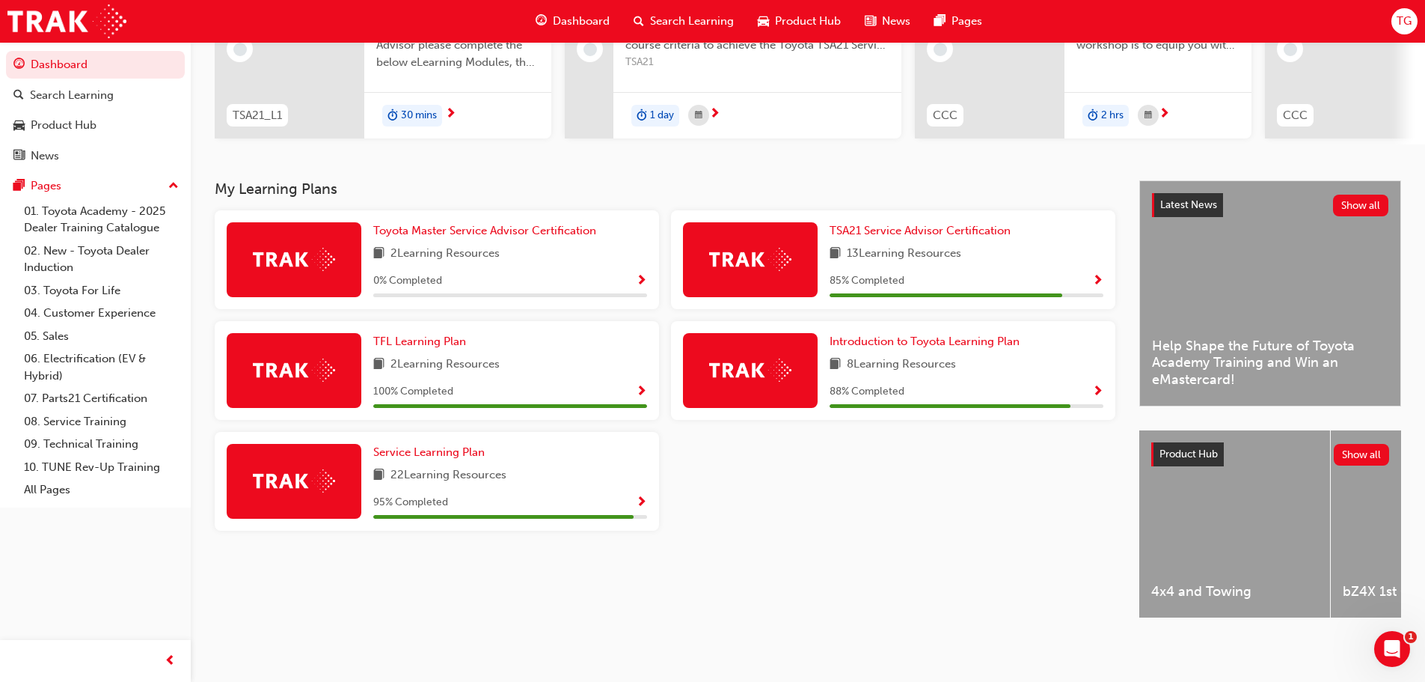
click at [654, 387] on div "TFL Learning Plan 2 Learning Resources 100 % Completed" at bounding box center [437, 370] width 444 height 99
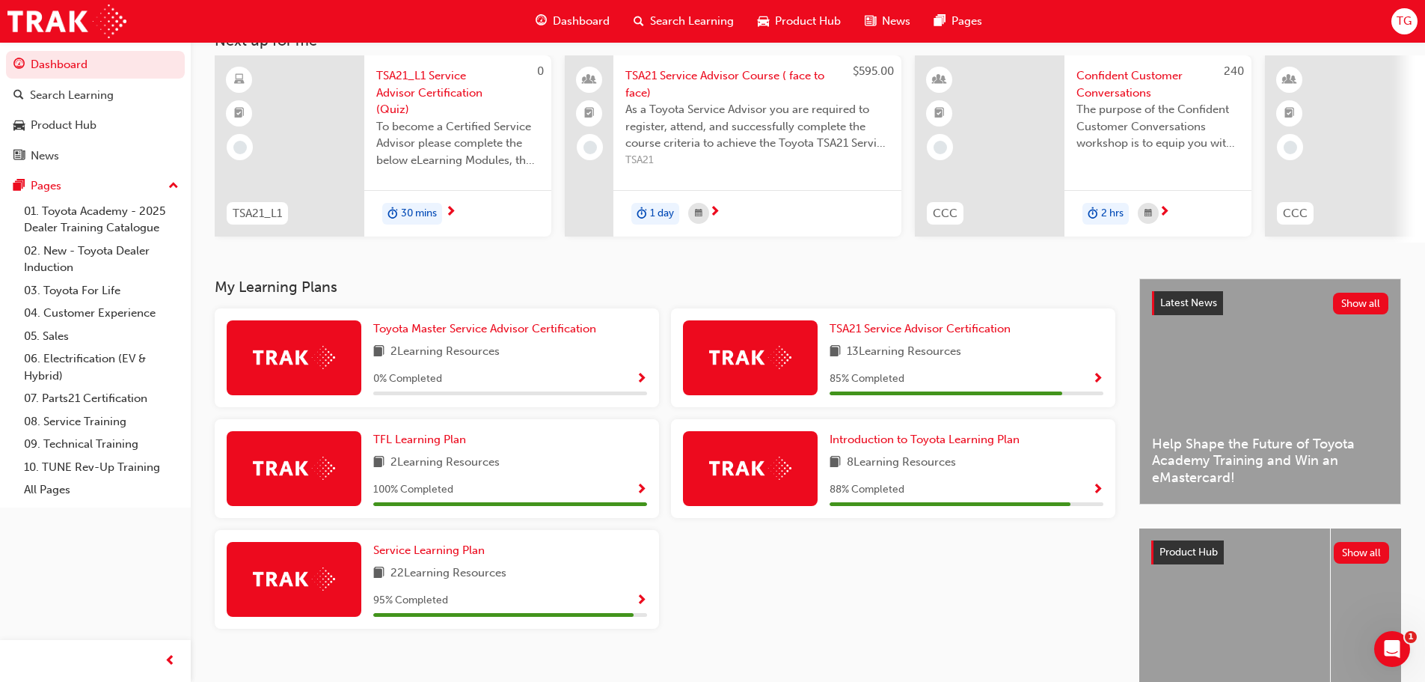
scroll to position [0, 0]
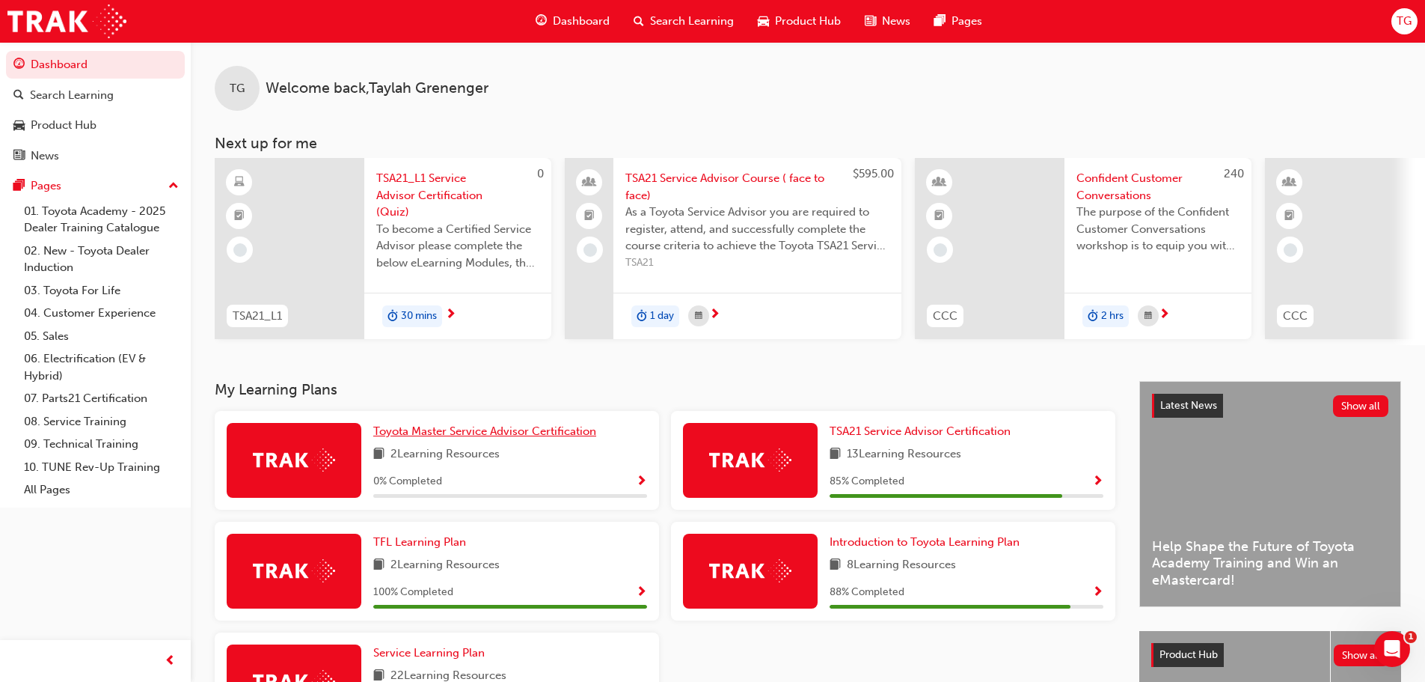
click at [545, 429] on link "Toyota Master Service Advisor Certification" at bounding box center [487, 431] width 229 height 17
